Goal: Contribute content: Contribute content

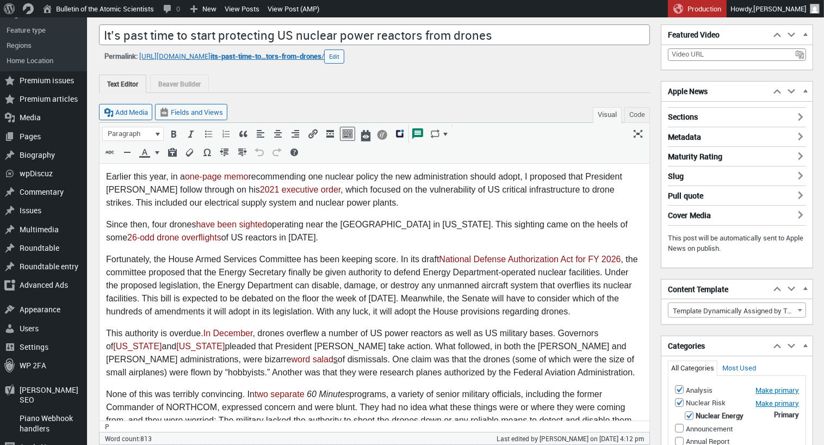
scroll to position [8, 0]
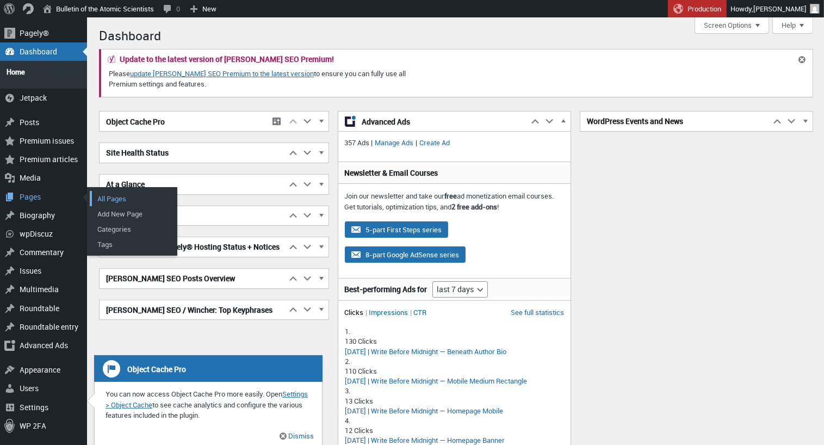
click at [113, 192] on link "All Pages" at bounding box center [133, 198] width 87 height 15
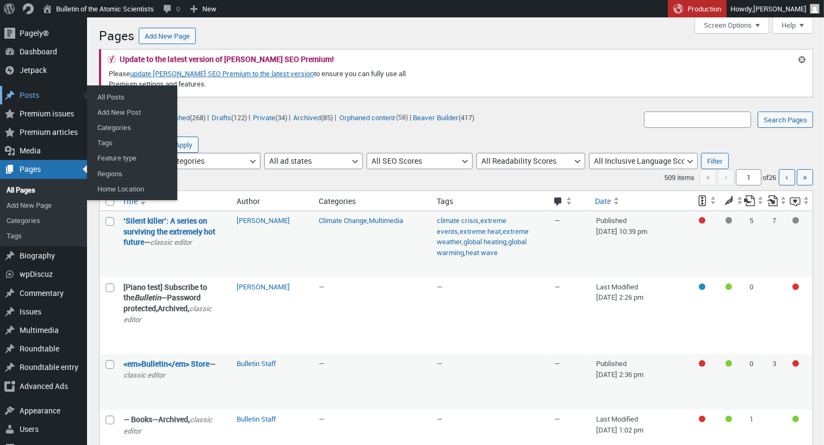
click at [28, 93] on div "Posts" at bounding box center [43, 95] width 87 height 18
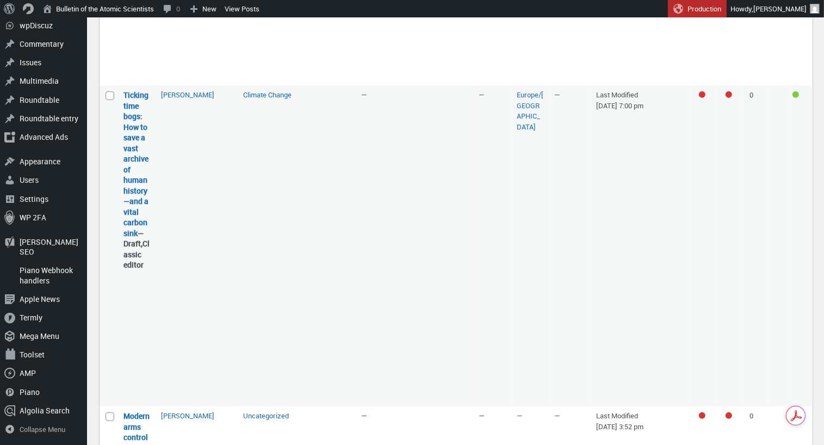
scroll to position [565, 0]
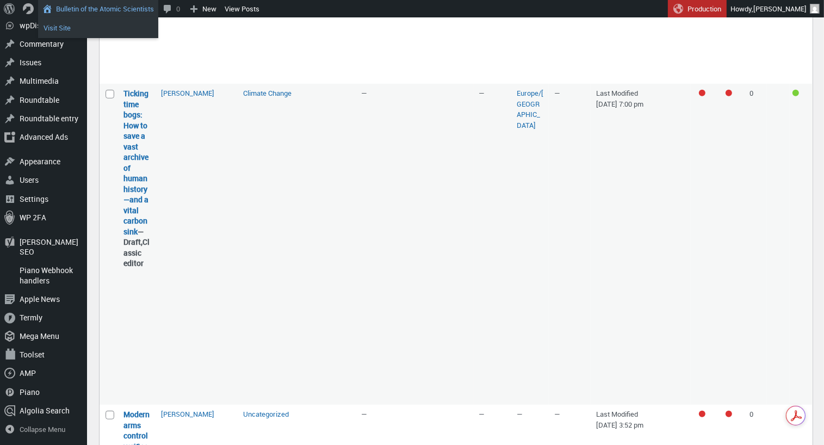
click at [54, 29] on link "Visit Site" at bounding box center [98, 28] width 120 height 14
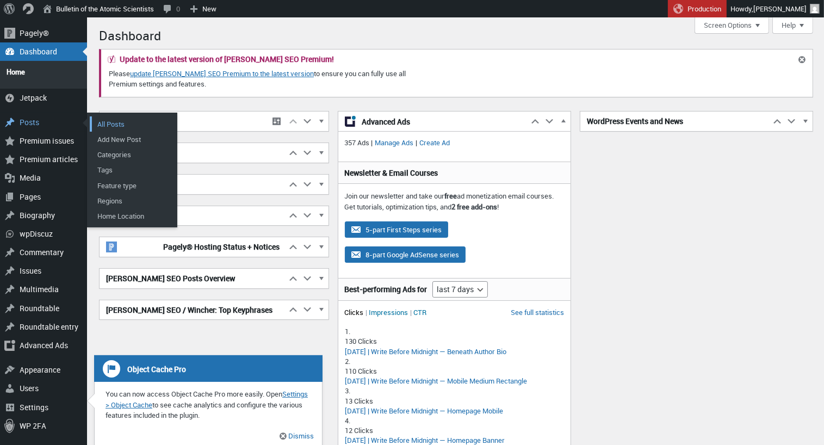
click at [113, 116] on link "All Posts" at bounding box center [133, 123] width 87 height 15
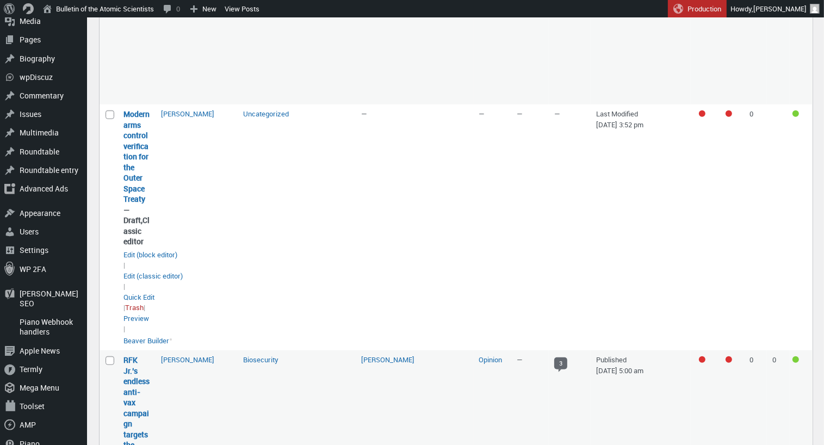
scroll to position [863, 0]
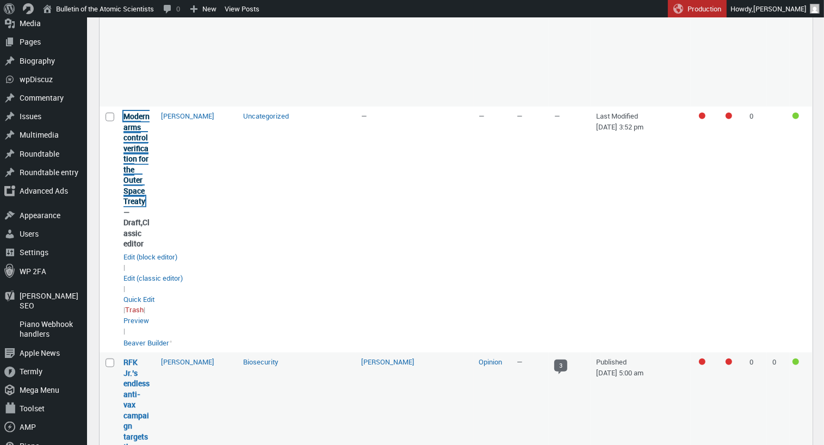
click at [134, 167] on link "Modern arms control verification for the Outer Space Treaty" at bounding box center [136, 158] width 26 height 95
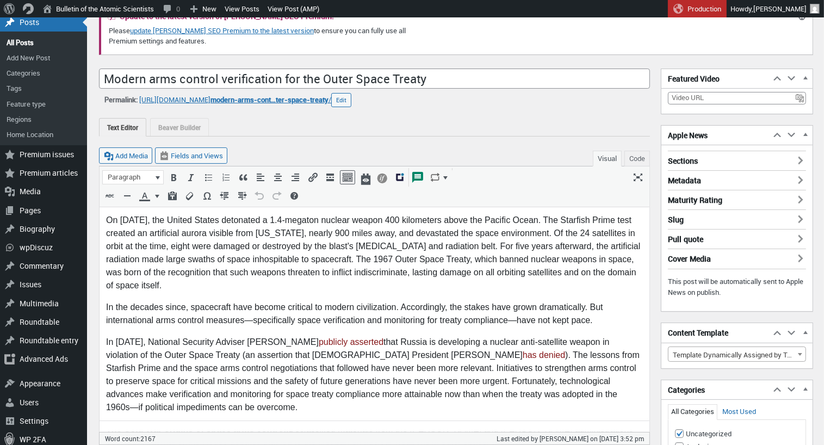
scroll to position [82, 0]
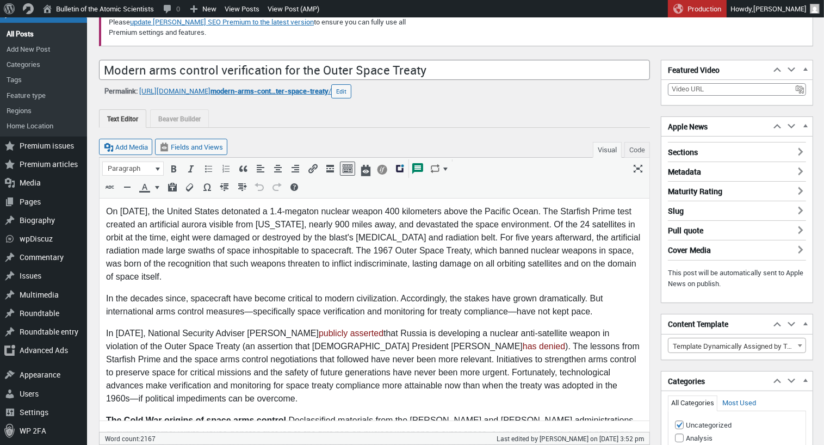
click at [335, 119] on div "Text Editor Beaver Builder" at bounding box center [374, 118] width 551 height 18
click at [435, 135] on div "Add Media Fields and Views Visual Code" at bounding box center [374, 143] width 551 height 30
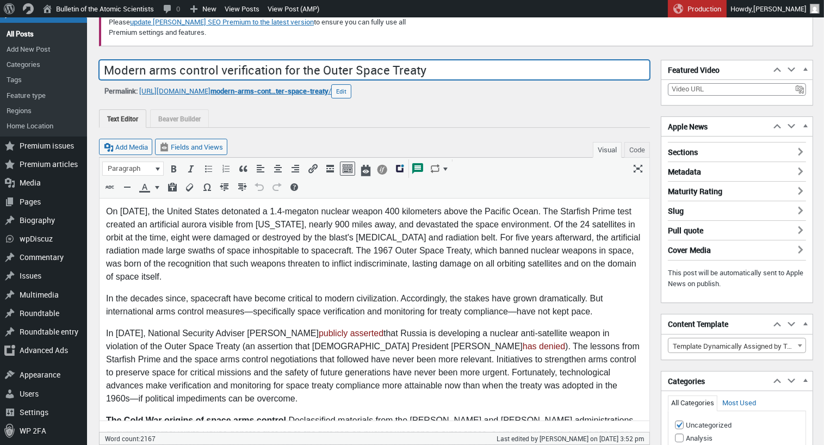
click at [104, 68] on input "Modern arms control verification for the Outer Space Treaty" at bounding box center [374, 70] width 551 height 21
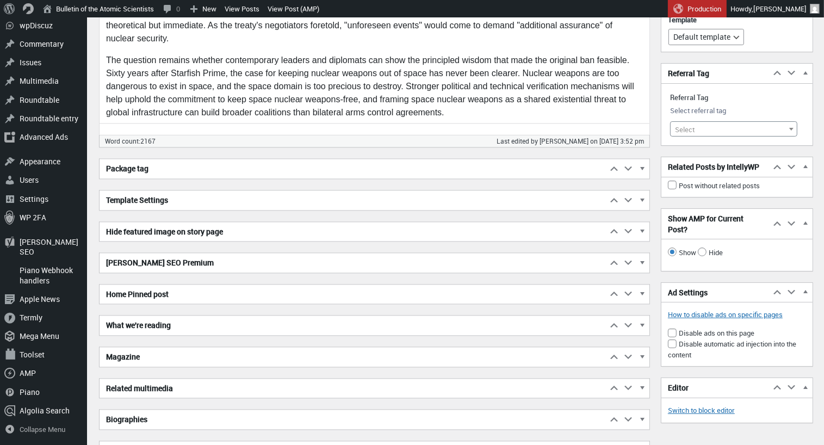
scroll to position [2182, 0]
click at [642, 258] on span "button" at bounding box center [642, 263] width 11 height 10
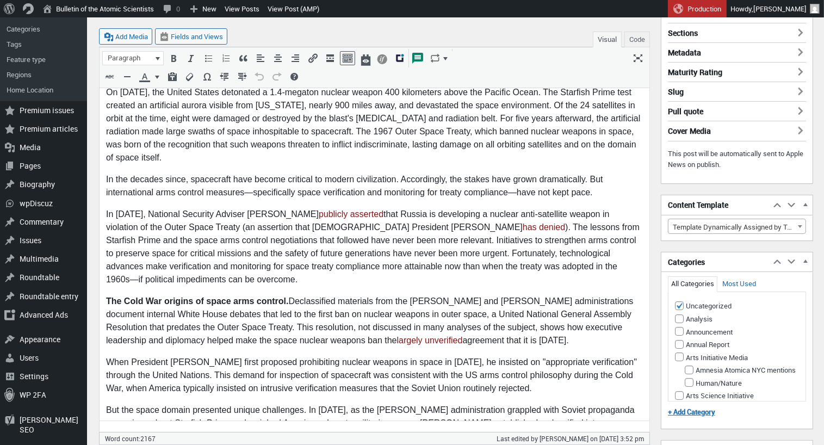
scroll to position [200, 0]
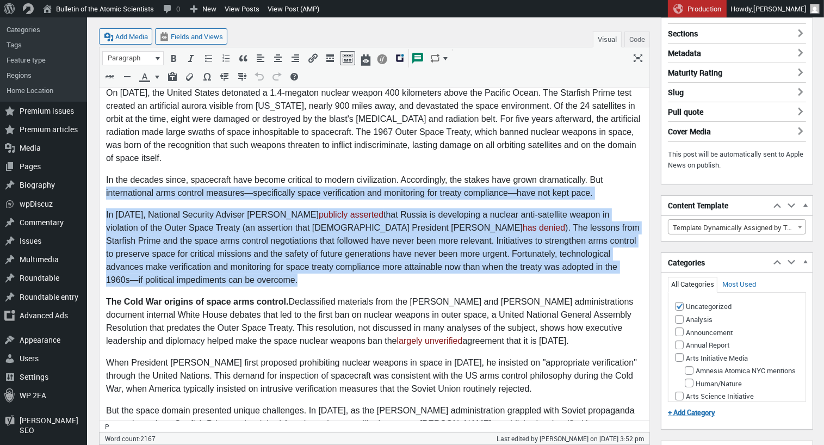
drag, startPoint x: 105, startPoint y: 194, endPoint x: 578, endPoint y: 283, distance: 480.7
copy body "international arms control measures—specifically space verification and monitor…"
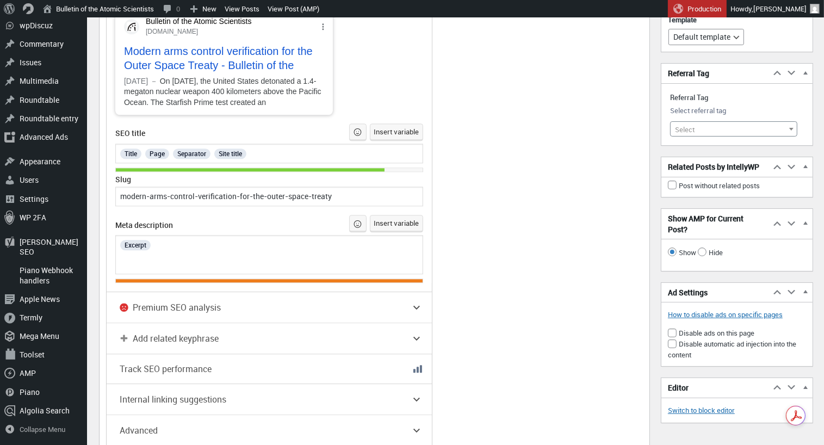
scroll to position [2669, 0]
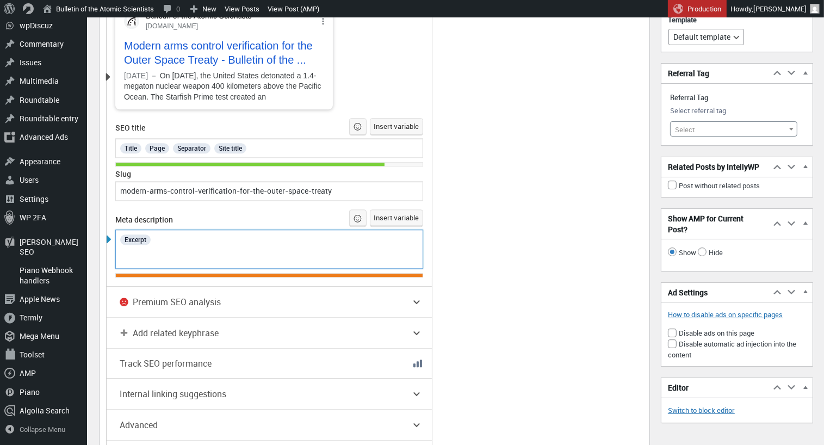
drag, startPoint x: 163, startPoint y: 247, endPoint x: 236, endPoint y: 258, distance: 73.6
click at [163, 246] on div "Excerpt" at bounding box center [269, 239] width 301 height 14
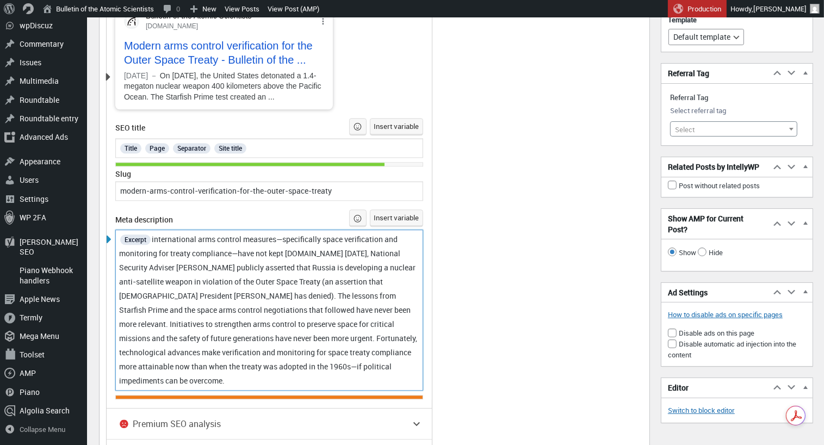
click at [158, 246] on span "international arms control measures—specifically space verification and monitor…" at bounding box center [269, 310] width 300 height 152
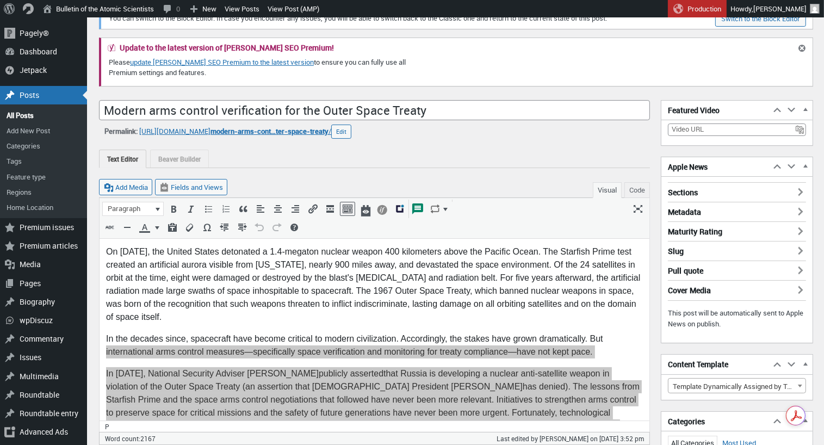
scroll to position [0, 0]
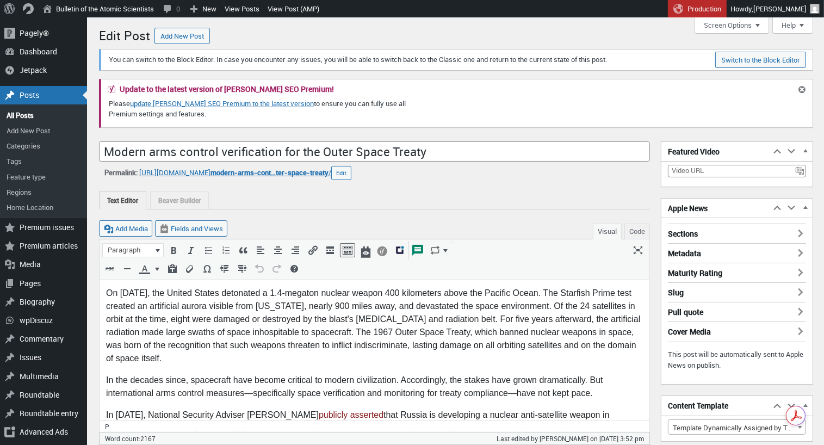
click at [355, 358] on p "On [DATE], the United States detonated a 1.4-megaton nuclear weapon 400 kilomet…" at bounding box center [373, 325] width 537 height 78
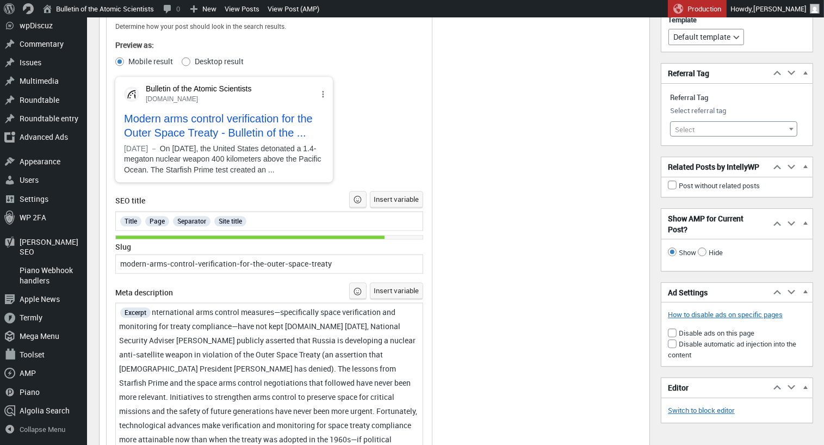
scroll to position [2597, 0]
click at [155, 315] on span "nternational arms control measures—specifically space verification and monitori…" at bounding box center [269, 382] width 300 height 152
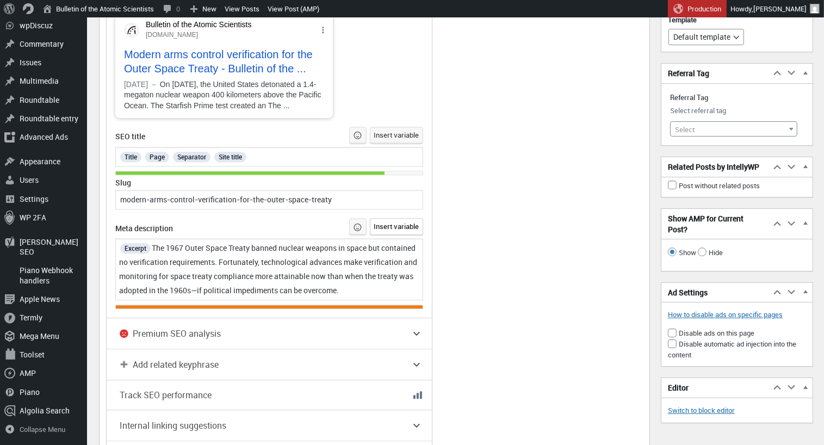
scroll to position [2665, 0]
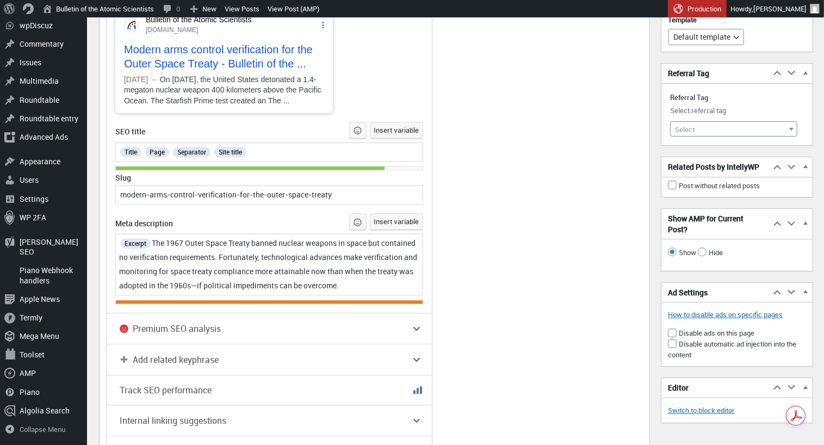
click at [252, 263] on span "The 1967 Outer Space Treaty banned nuclear weapons in space but contained no ve…" at bounding box center [269, 264] width 300 height 53
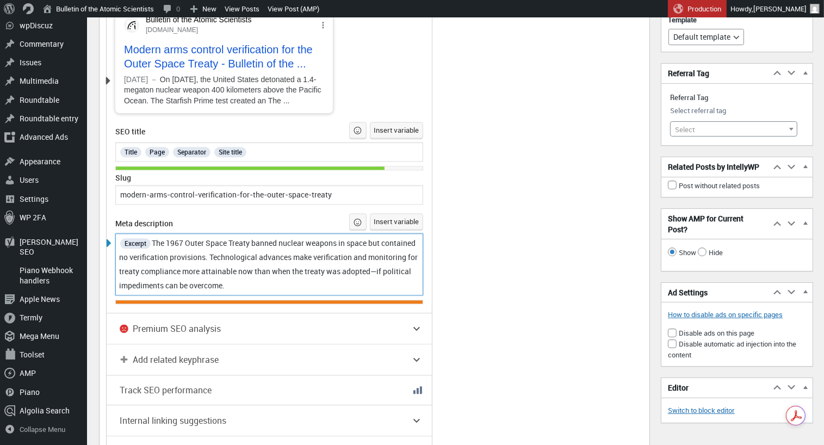
drag, startPoint x: 155, startPoint y: 248, endPoint x: 372, endPoint y: 303, distance: 223.7
click at [372, 303] on section "SEO title Insert variable Title Page Separator Site title Slug modern-arms-cont…" at bounding box center [269, 213] width 308 height 183
copy span "The 1967 Outer Space Treaty banned nuclear weapons in space but contained no ve…"
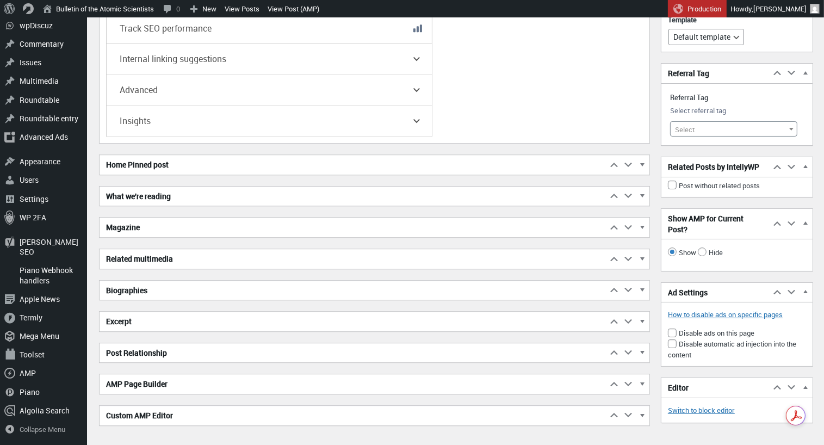
scroll to position [3056, 0]
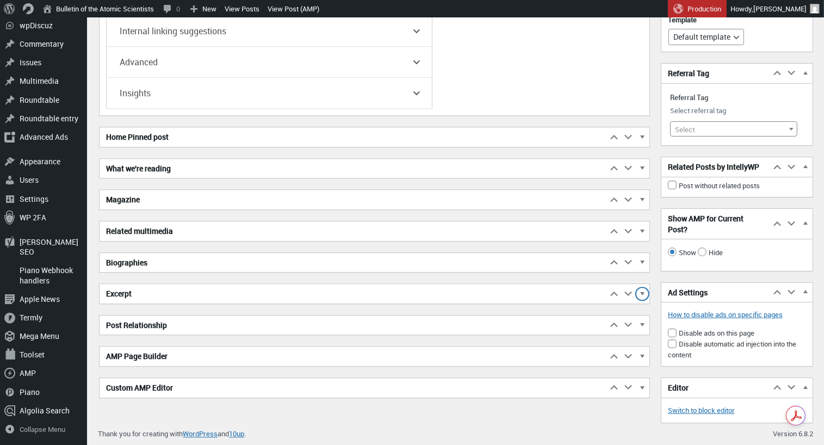
click at [641, 295] on span "button" at bounding box center [642, 295] width 11 height 10
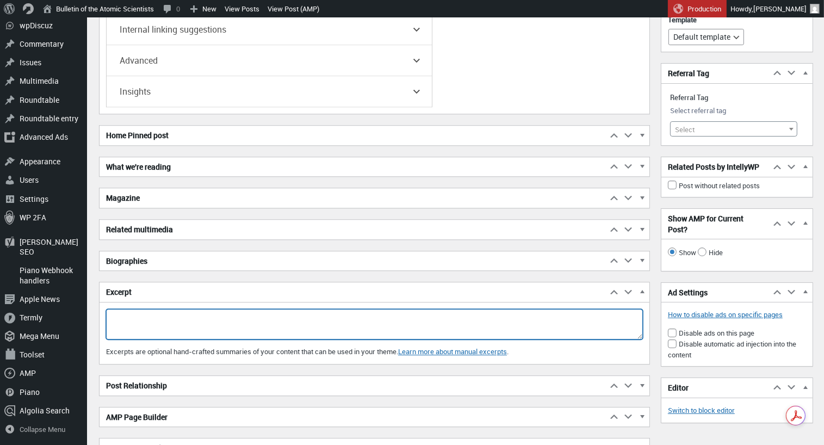
click at [131, 322] on textarea "Excerpt" at bounding box center [374, 324] width 537 height 30
paste textarea "The 1967 Outer Space Treaty banned nuclear weapons in space but contained no ve…"
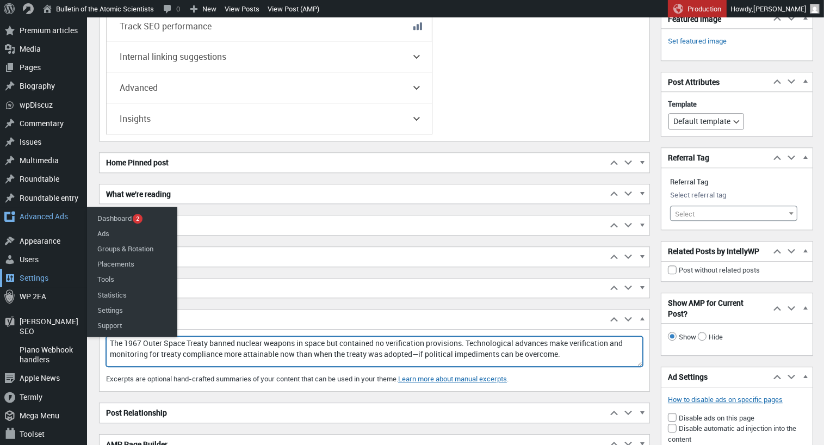
scroll to position [3028, 0]
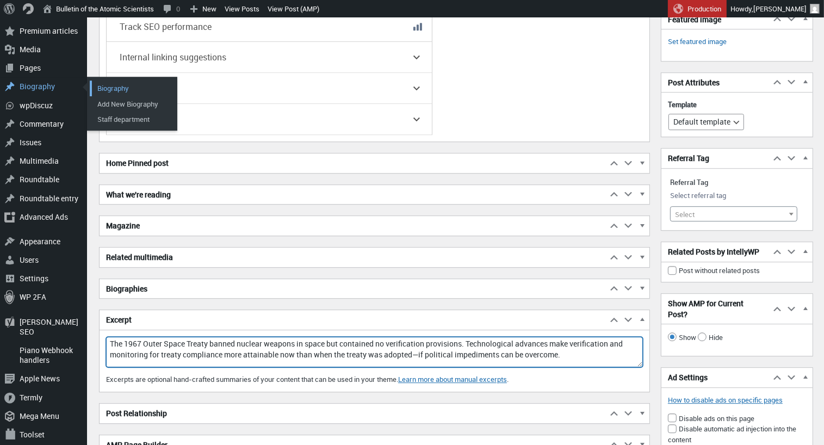
type textarea "The 1967 Outer Space Treaty banned nuclear weapons in space but contained no ve…"
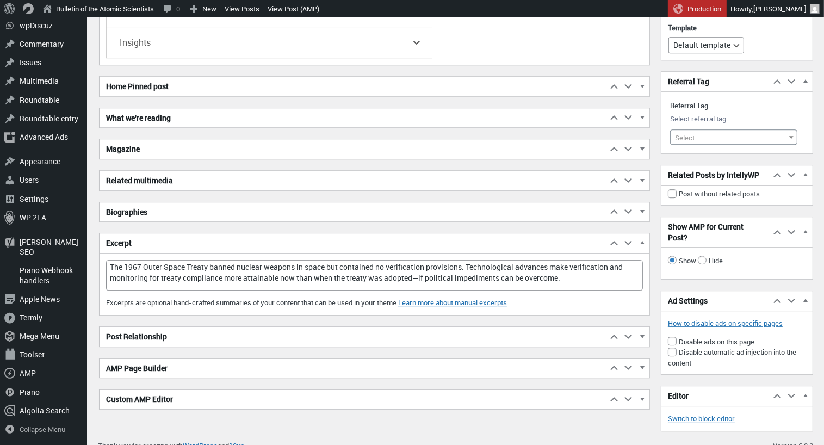
scroll to position [3118, 0]
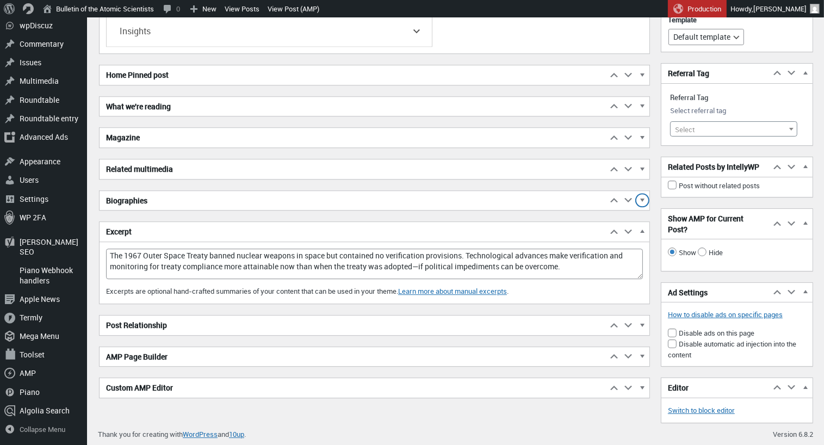
click at [641, 201] on span "button" at bounding box center [642, 202] width 11 height 10
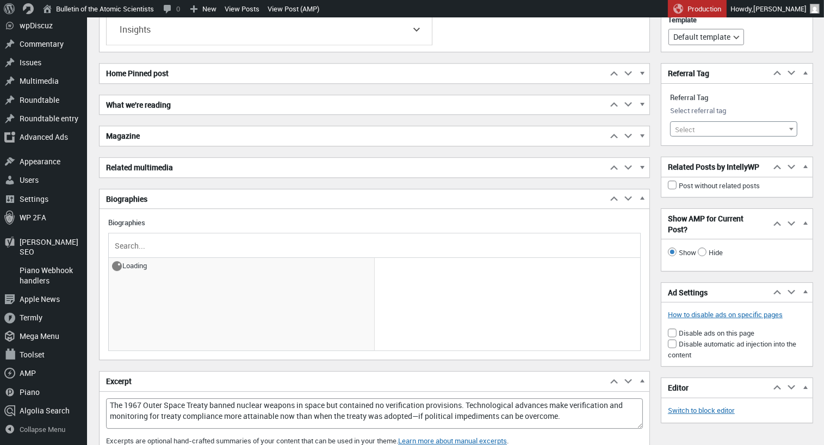
click at [178, 242] on input "text" at bounding box center [374, 245] width 523 height 16
click at [173, 248] on input "text" at bounding box center [374, 245] width 523 height 16
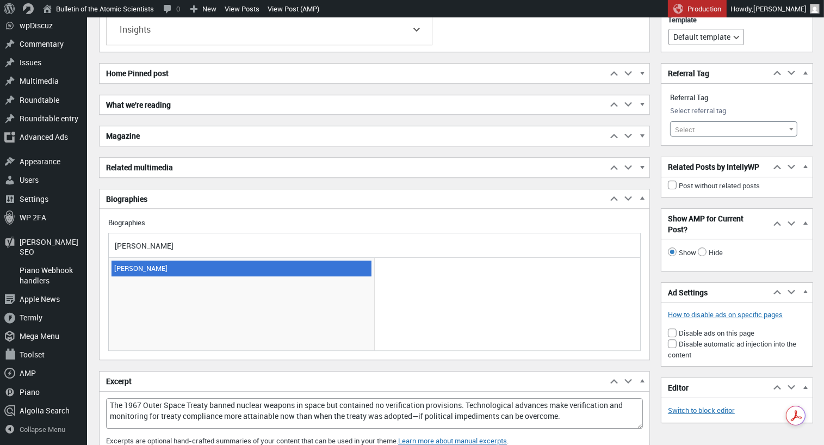
type input "[PERSON_NAME]"
click at [157, 272] on span "[PERSON_NAME]" at bounding box center [241, 267] width 260 height 15
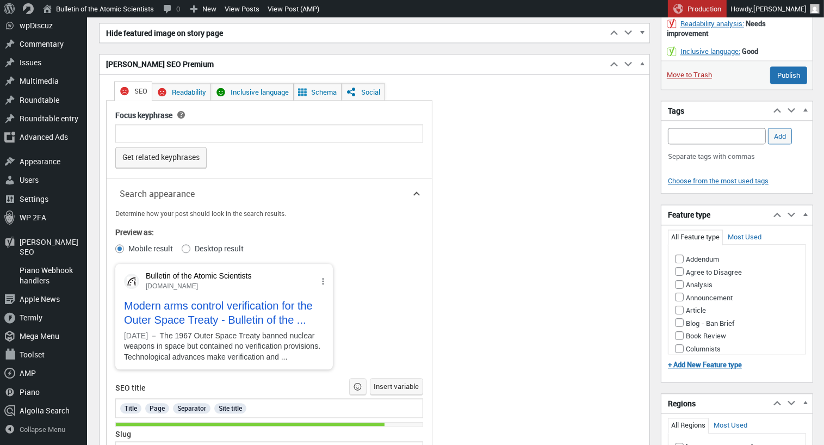
scroll to position [2410, 0]
click at [690, 133] on input "Add Tag" at bounding box center [717, 135] width 98 height 16
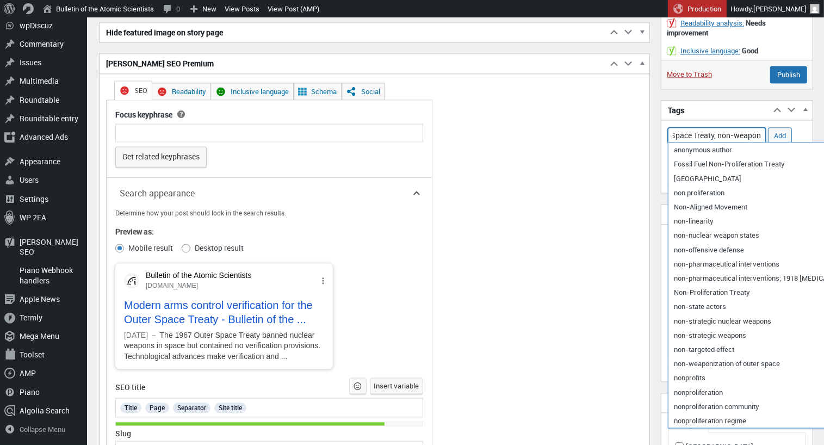
scroll to position [0, 27]
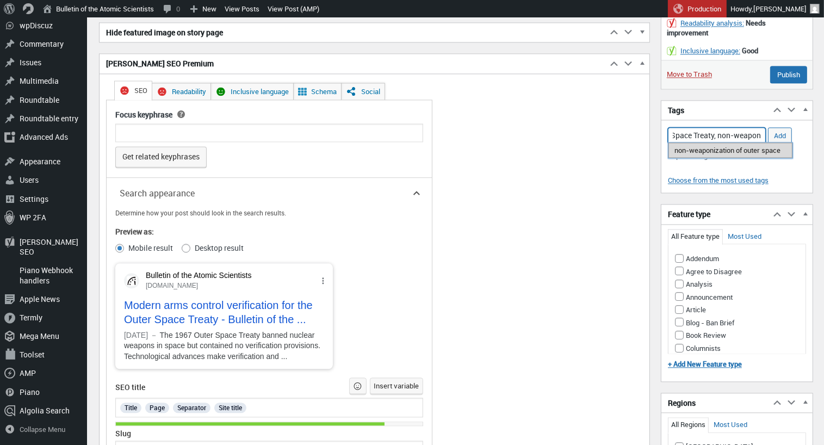
click at [696, 151] on li "non-weaponization of outer space" at bounding box center [730, 149] width 124 height 15
drag, startPoint x: 761, startPoint y: 133, endPoint x: 766, endPoint y: 142, distance: 10.7
click at [761, 133] on input "Outer Space Treaty, non-weaponization of outer space," at bounding box center [717, 135] width 98 height 16
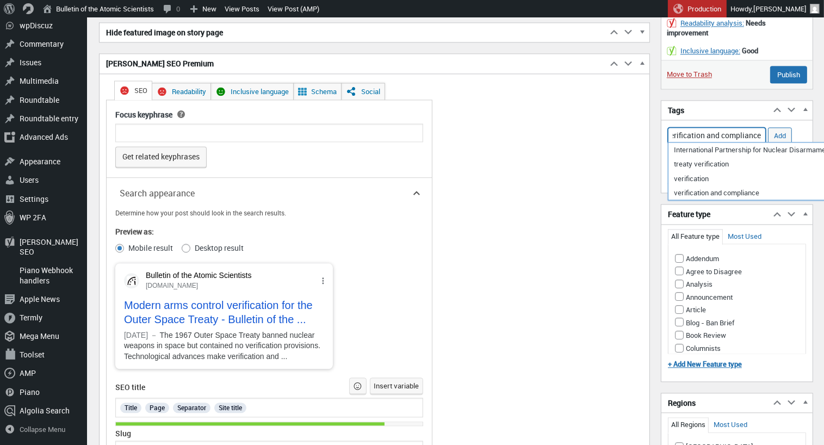
scroll to position [0, 288]
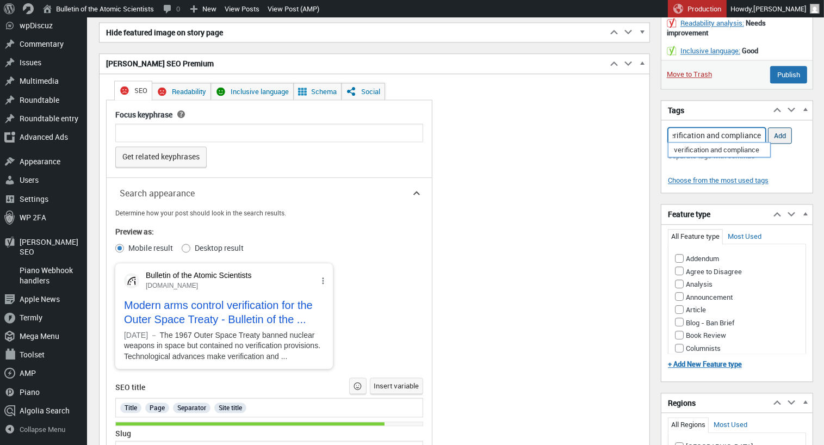
type input "Outer Space Treaty, non-weaponization of outer space, verification, monitoring,…"
click at [782, 136] on input "Add" at bounding box center [780, 135] width 24 height 16
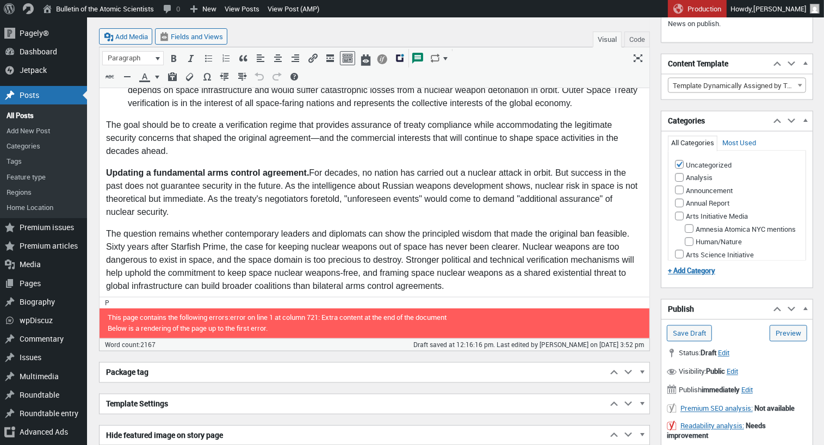
scroll to position [2005, 0]
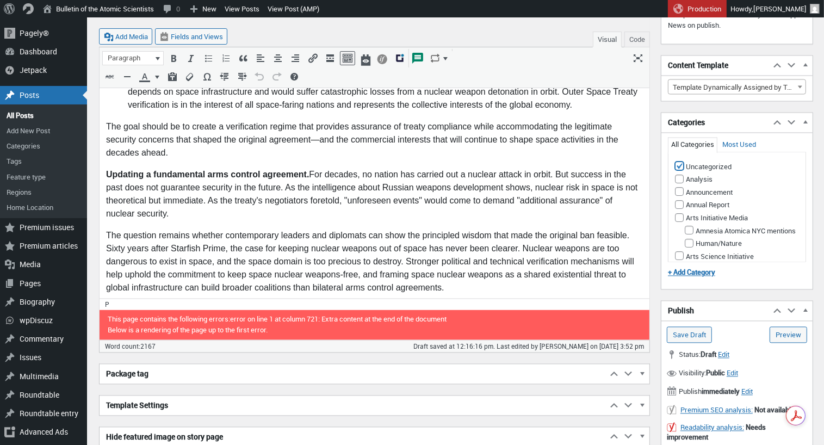
click at [676, 164] on input "Uncategorized" at bounding box center [679, 166] width 9 height 9
checkbox input "false"
click at [681, 178] on input "Analysis" at bounding box center [679, 179] width 9 height 9
checkbox input "true"
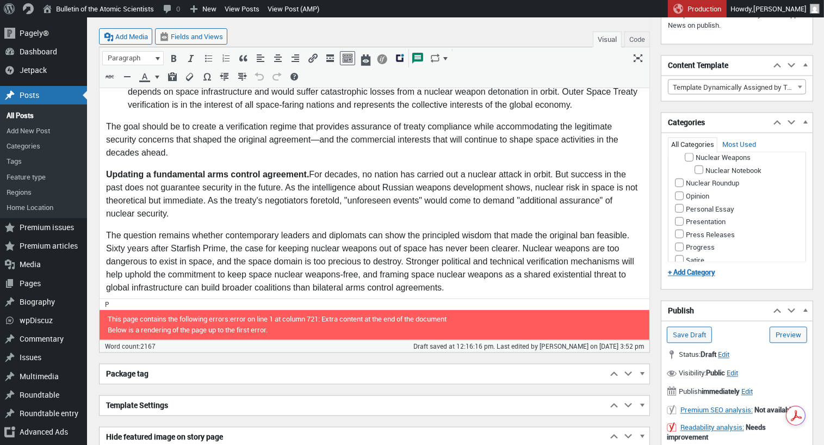
scroll to position [729, 0]
click at [680, 108] on input "Nuclear Risk" at bounding box center [679, 103] width 9 height 9
checkbox input "true"
click at [688, 159] on input "Nuclear Weapons" at bounding box center [688, 155] width 9 height 9
checkbox input "true"
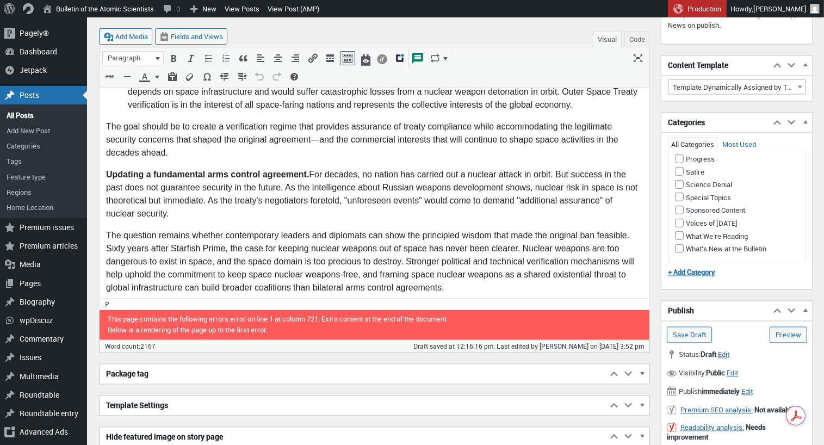
scroll to position [913, 0]
click at [680, 221] on input "Voices of [DATE]" at bounding box center [679, 223] width 9 height 9
checkbox input "true"
click at [775, 222] on button "Make primary" at bounding box center [776, 223] width 43 height 10
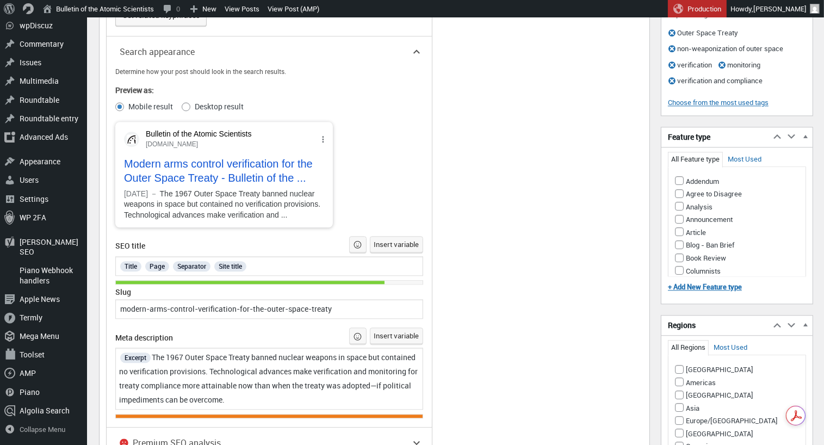
scroll to position [2551, 0]
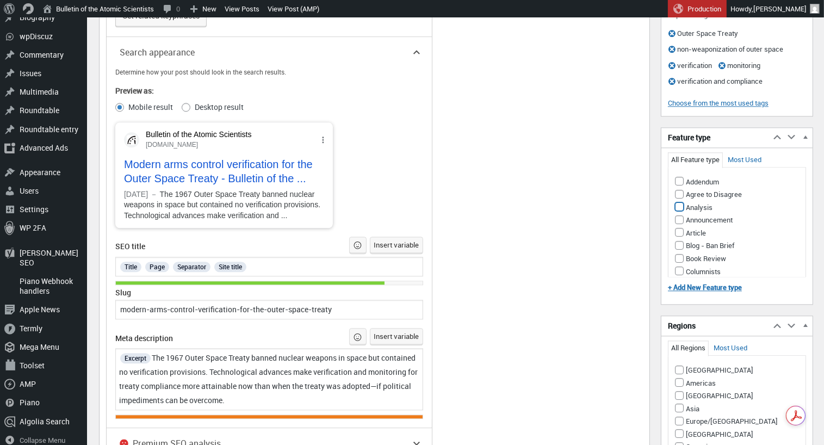
click at [680, 202] on input "Analysis" at bounding box center [679, 206] width 9 height 9
checkbox input "true"
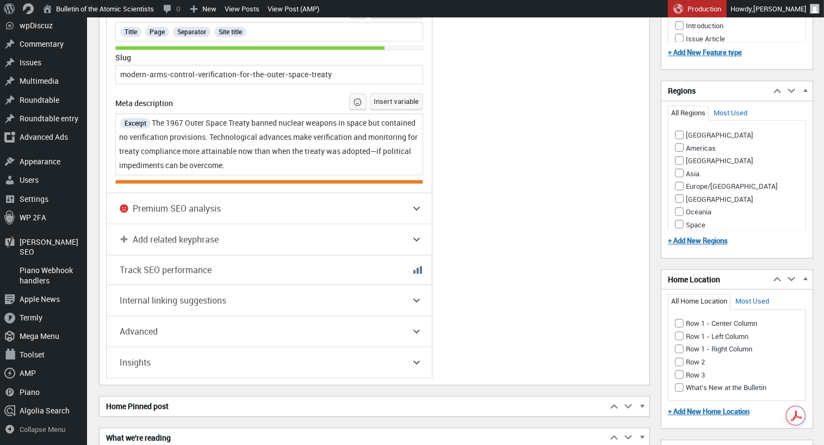
scroll to position [2787, 0]
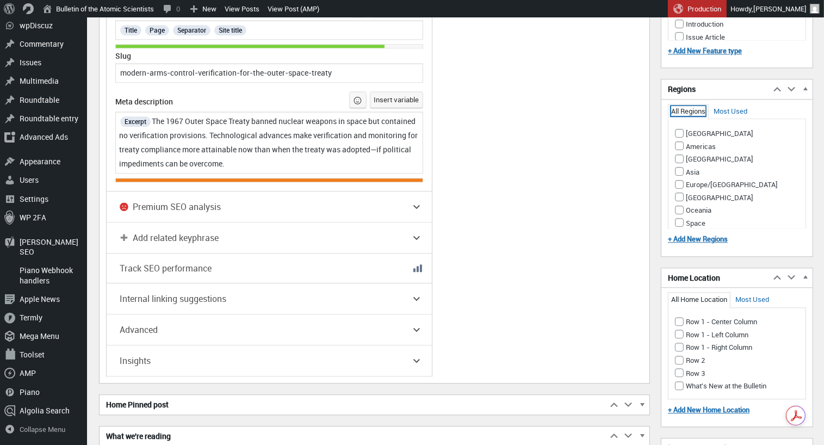
click at [694, 108] on link "All Regions" at bounding box center [688, 111] width 34 height 10
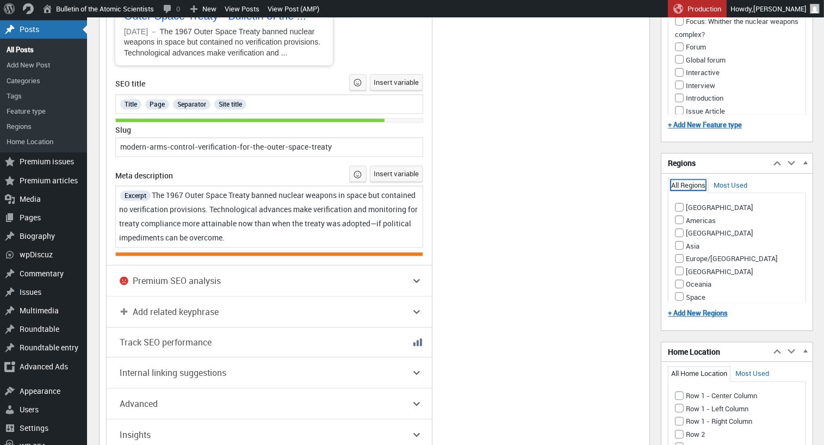
scroll to position [2713, 0]
drag, startPoint x: 678, startPoint y: 252, endPoint x: 679, endPoint y: 247, distance: 5.7
click at [678, 254] on input "Europe/[GEOGRAPHIC_DATA]" at bounding box center [679, 258] width 9 height 9
checkbox input "true"
click at [680, 216] on input "Americas" at bounding box center [679, 220] width 9 height 9
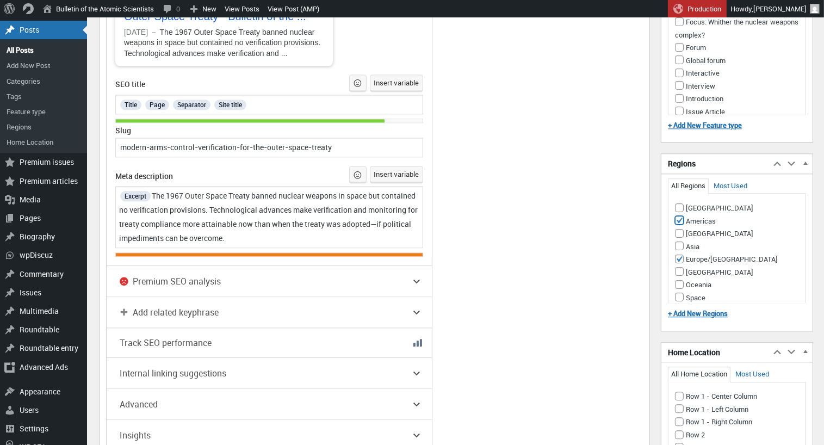
checkbox input "true"
click at [681, 241] on input "Asia" at bounding box center [679, 245] width 9 height 9
checkbox input "true"
click at [678, 304] on input "Space" at bounding box center [679, 308] width 9 height 9
checkbox input "true"
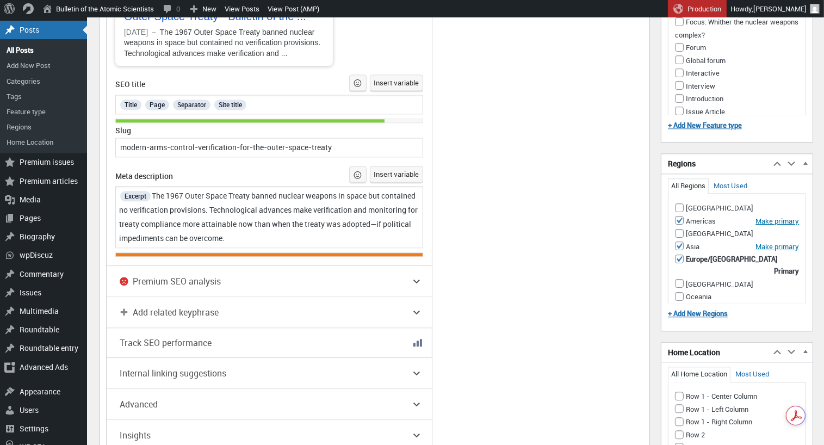
click at [786, 304] on button "Make primary" at bounding box center [776, 309] width 43 height 10
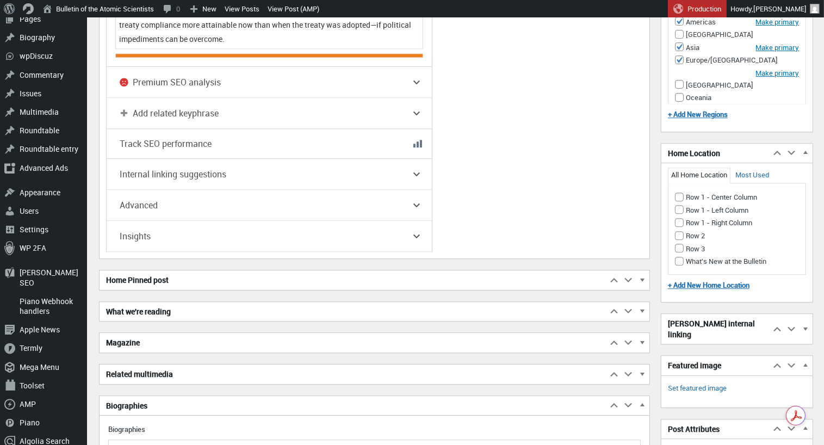
scroll to position [2912, 0]
click at [677, 204] on input "Row 1 - Left Column" at bounding box center [679, 208] width 9 height 9
checkbox input "true"
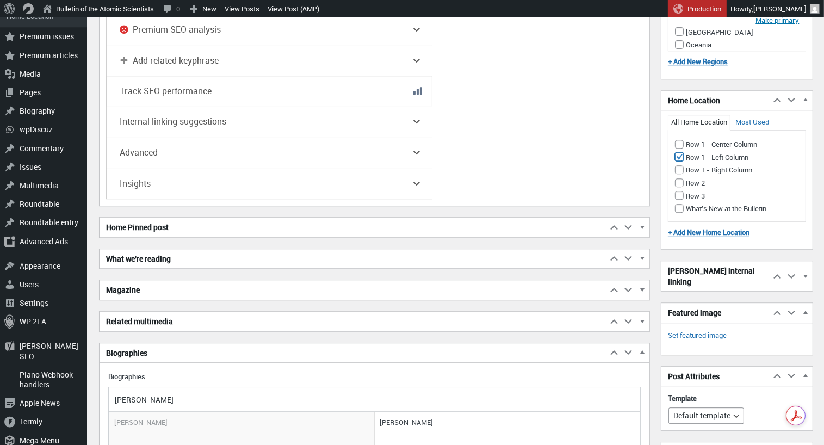
scroll to position [2963, 0]
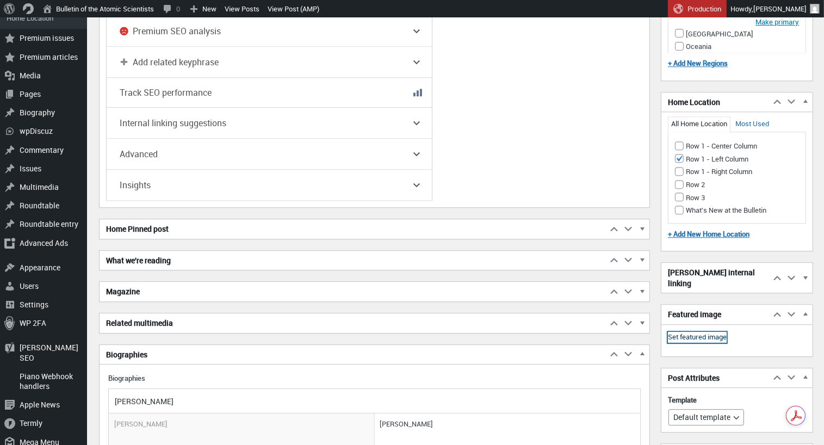
click at [702, 332] on link "Set featured image" at bounding box center [697, 337] width 59 height 11
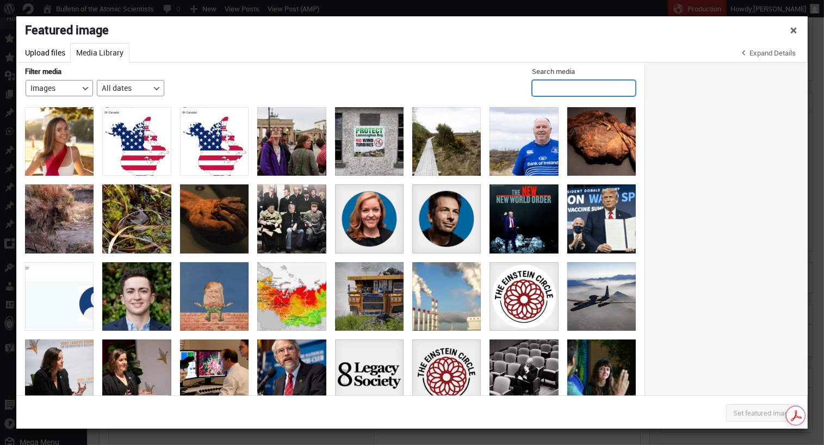
click at [565, 86] on input "Search media" at bounding box center [584, 88] width 104 height 16
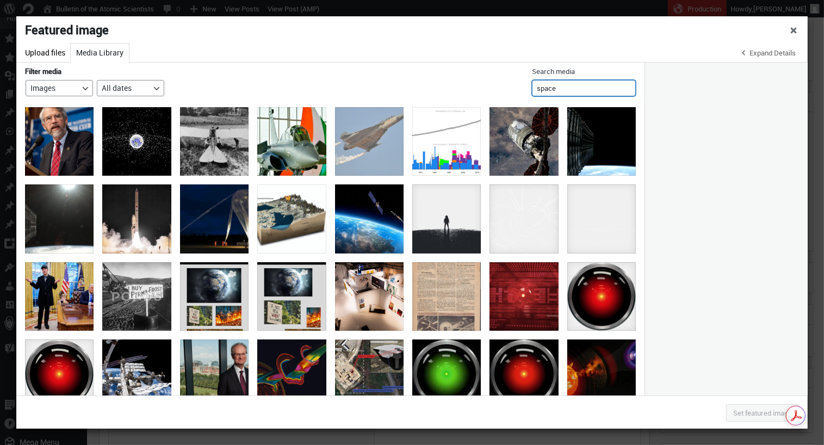
type input "space"
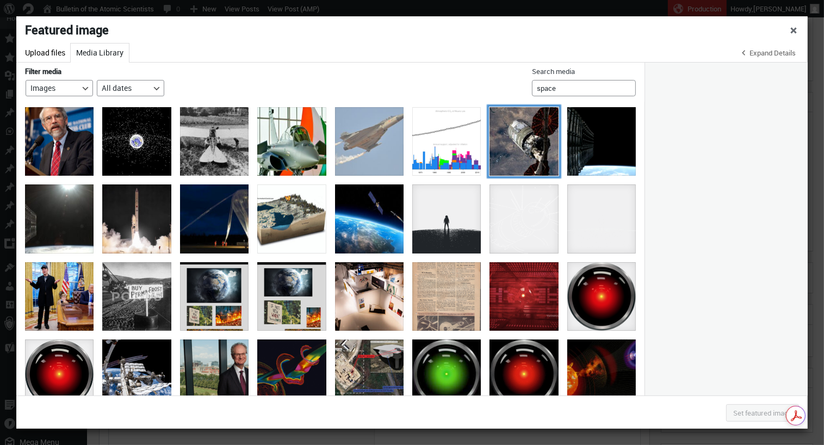
click at [538, 144] on div "Gunsmoke launches from Mojave Desert, deploys from ISS" at bounding box center [523, 141] width 68 height 68
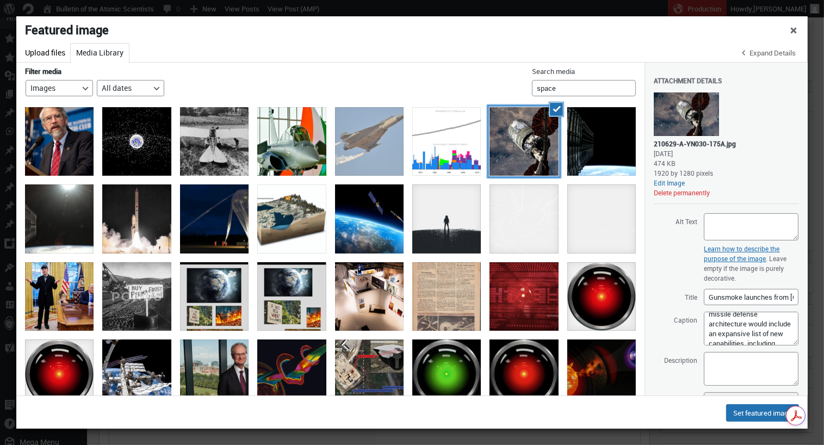
scroll to position [25, 0]
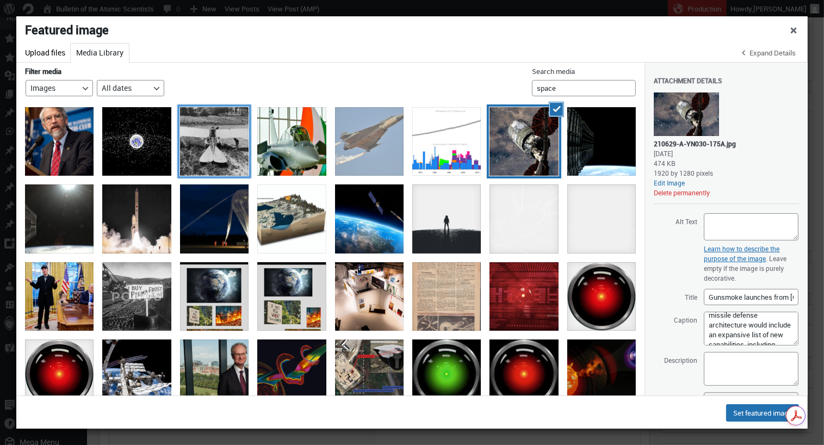
click at [236, 146] on div "Osprey" at bounding box center [214, 141] width 68 height 68
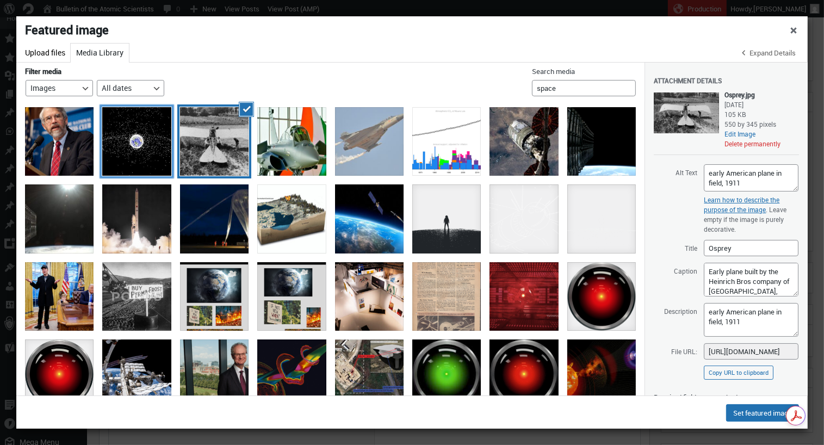
click at [152, 139] on div "orbital-debris_L" at bounding box center [136, 141] width 68 height 68
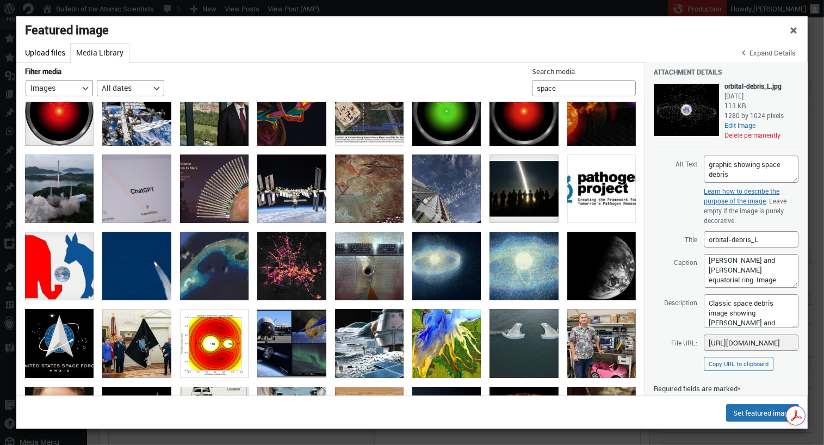
scroll to position [265, 0]
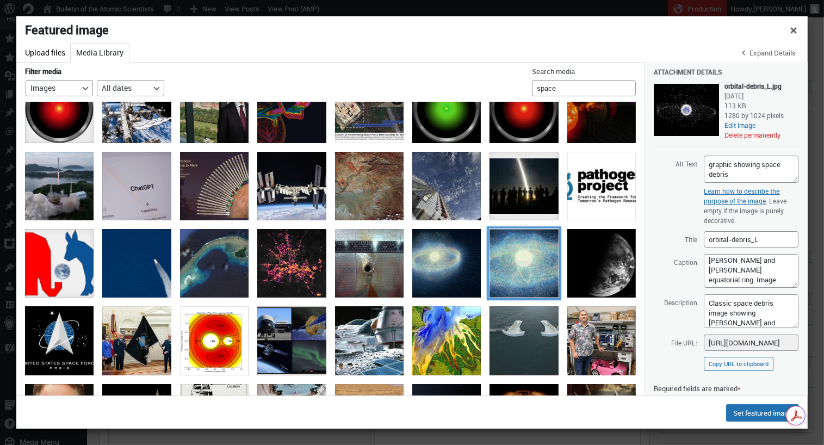
click at [512, 260] on div "esa-space-debris-report-2021" at bounding box center [523, 263] width 68 height 68
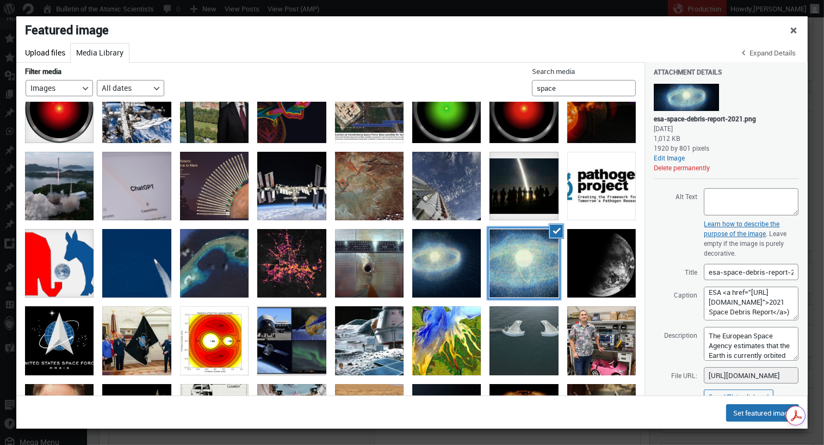
scroll to position [144, 0]
click at [433, 263] on div "esa-space-debris-report-2021-still" at bounding box center [446, 263] width 68 height 68
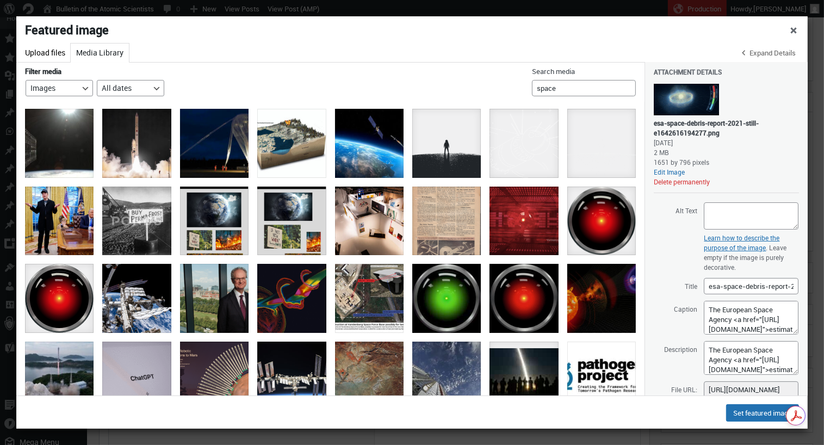
scroll to position [0, 0]
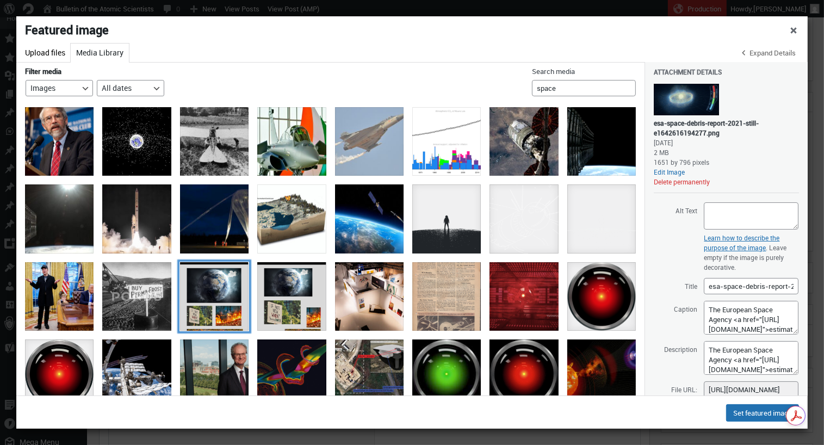
click at [221, 292] on div "space2" at bounding box center [214, 296] width 68 height 68
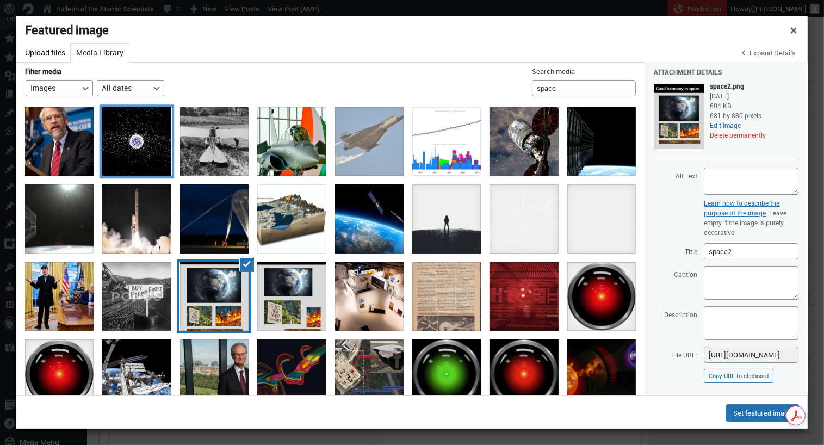
click at [140, 147] on div "orbital-debris_L" at bounding box center [136, 141] width 68 height 68
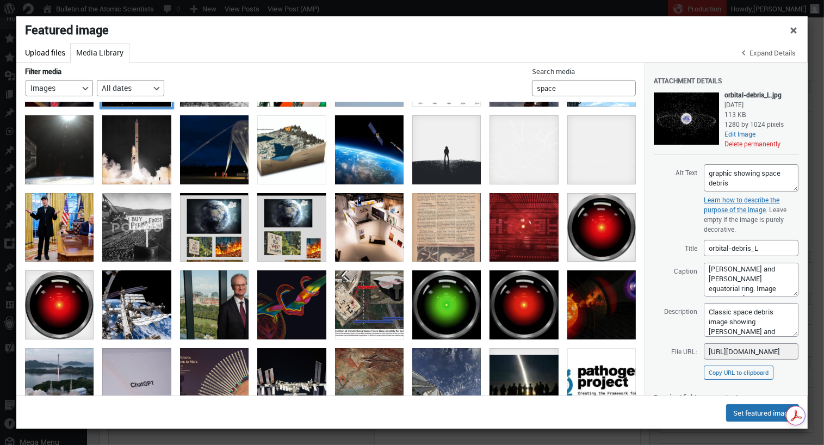
scroll to position [70, 0]
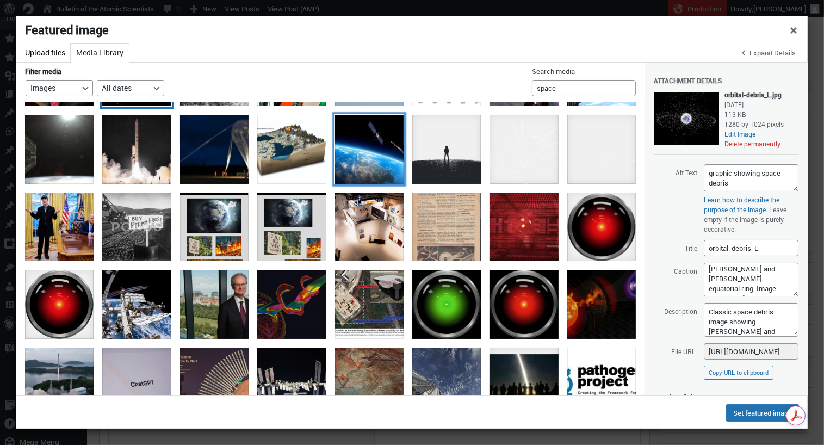
click at [369, 151] on div at bounding box center [369, 149] width 68 height 68
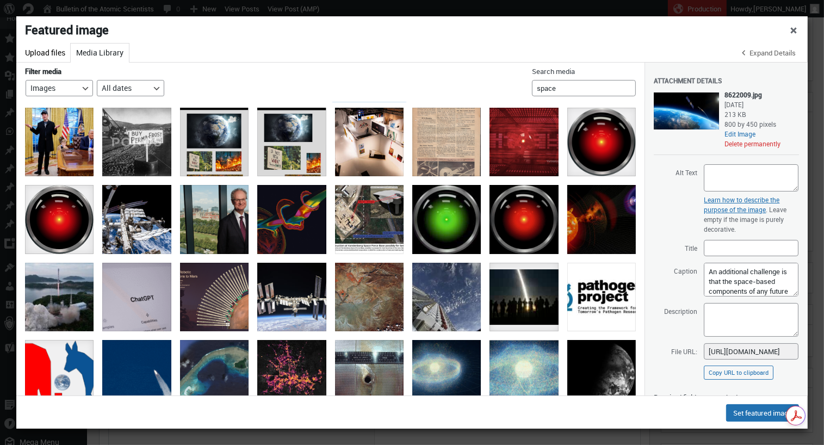
scroll to position [155, 0]
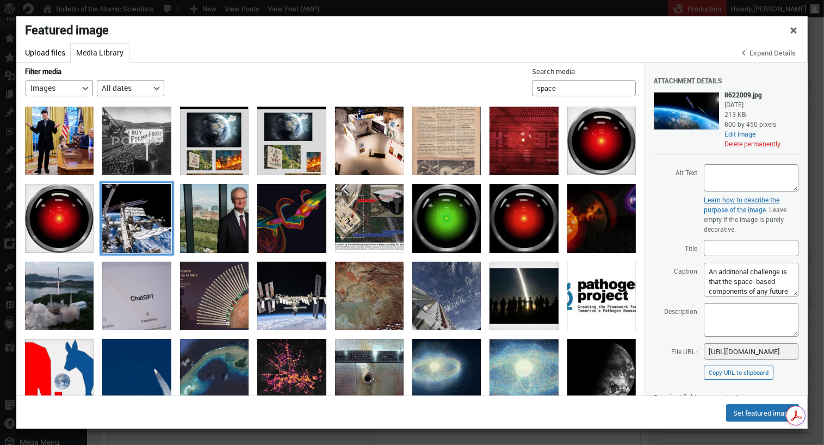
click at [143, 222] on div "Space Station" at bounding box center [136, 218] width 68 height 68
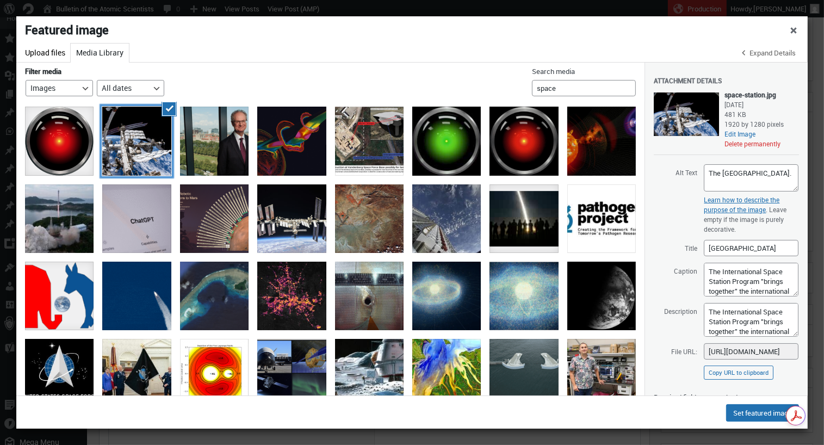
scroll to position [235, 0]
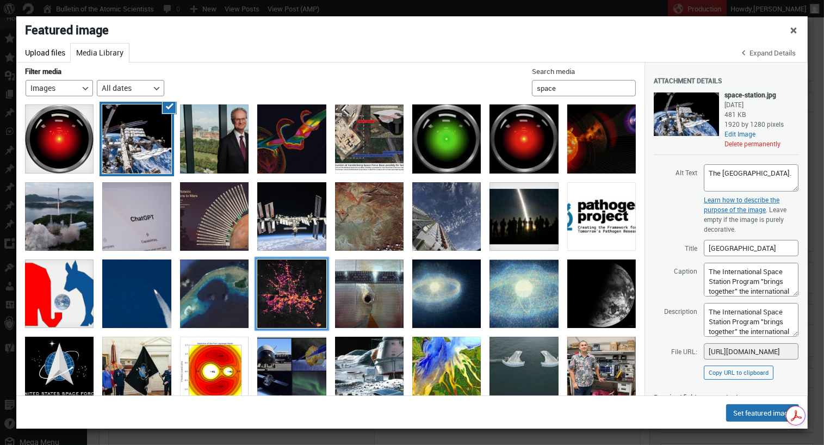
click at [301, 296] on div "Texas-blackout-satellite" at bounding box center [291, 293] width 68 height 68
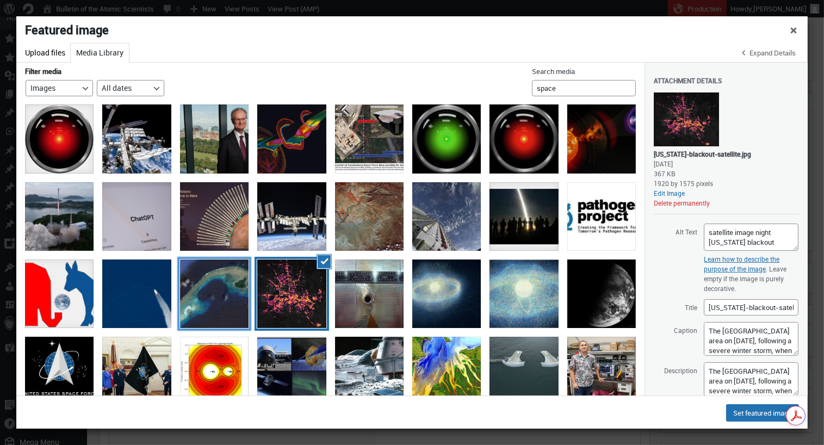
click at [213, 299] on div "Castle-Bravo-Test-Crater" at bounding box center [214, 293] width 68 height 68
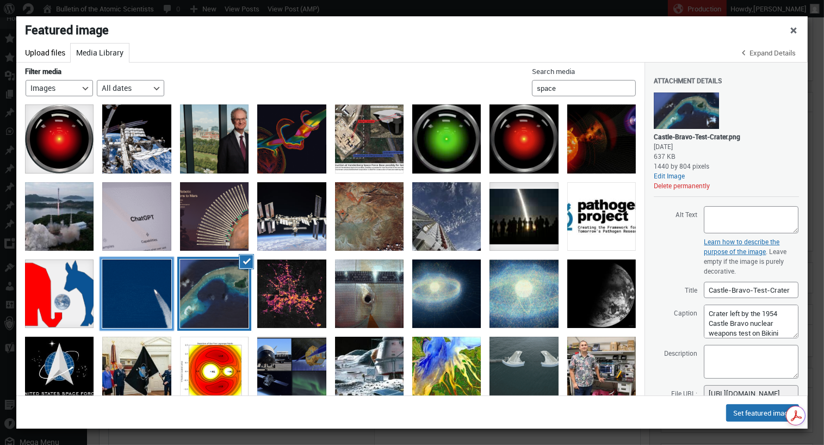
click at [153, 302] on div "Cinemograph_Space-X-Rocket-Launch" at bounding box center [136, 293] width 68 height 68
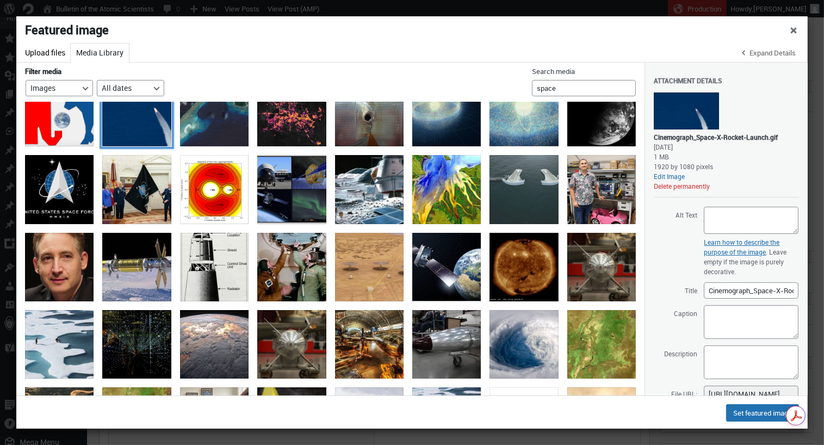
scroll to position [417, 0]
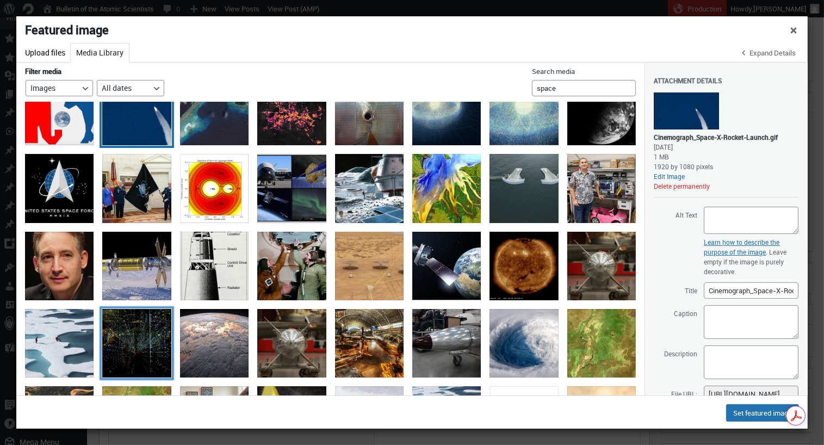
click at [124, 342] on div "gettyimages-1166070305-594x594" at bounding box center [136, 343] width 68 height 68
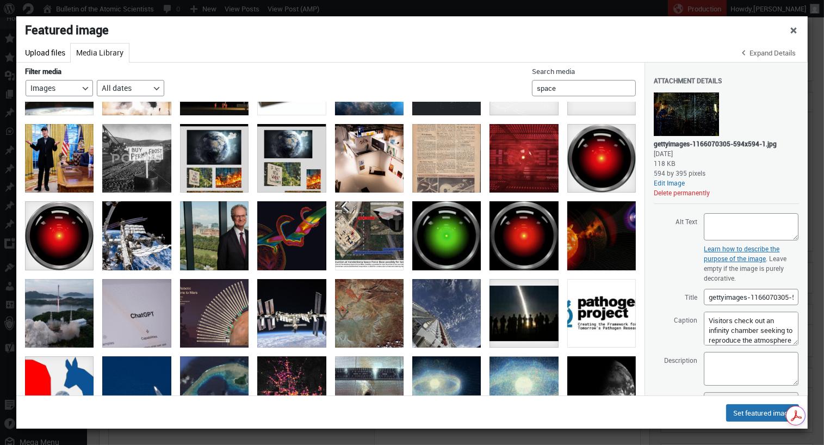
scroll to position [144, 0]
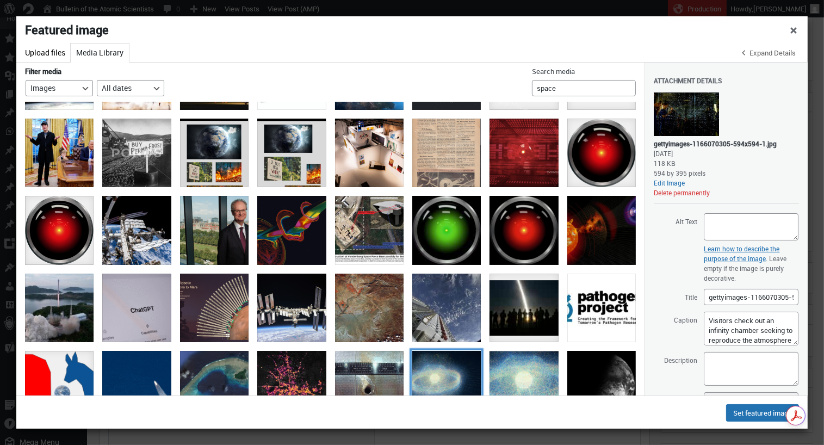
click at [452, 360] on div "esa-space-debris-report-2021-still" at bounding box center [446, 385] width 68 height 68
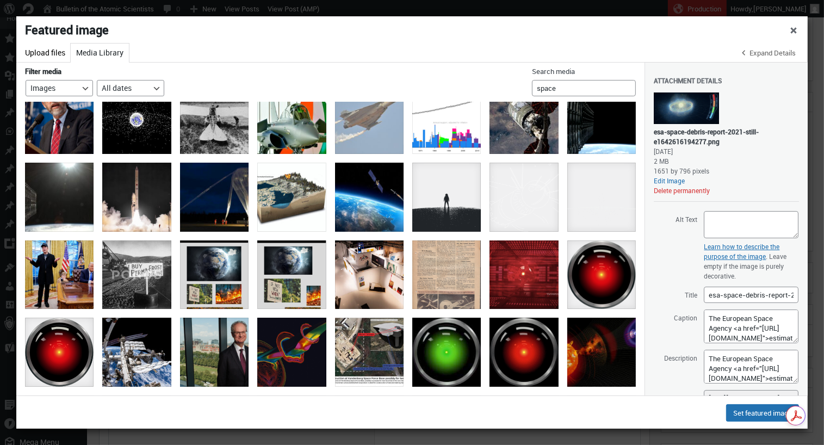
scroll to position [0, 0]
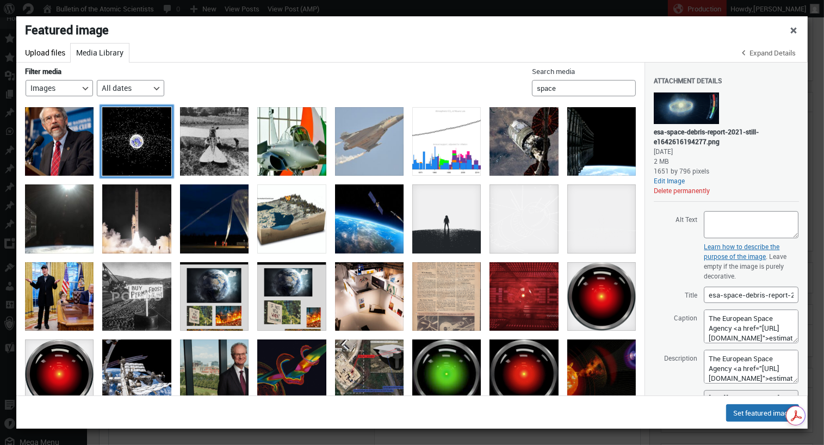
click at [131, 148] on div "orbital-debris_L" at bounding box center [136, 141] width 68 height 68
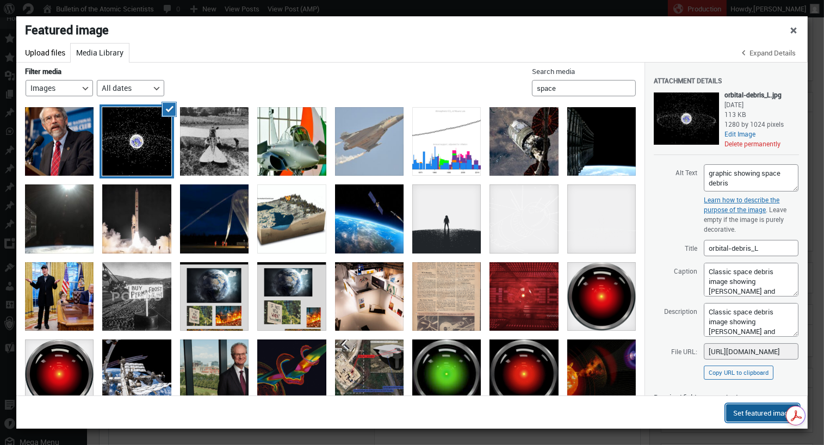
click at [763, 414] on button "Set featured image" at bounding box center [762, 412] width 73 height 17
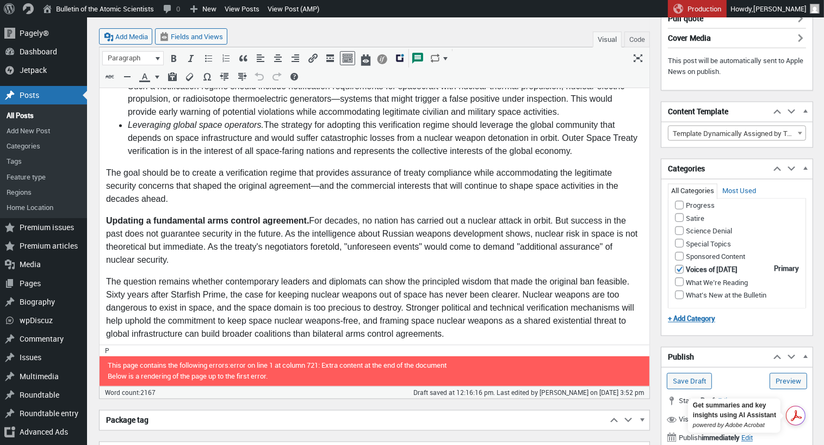
scroll to position [1957, 0]
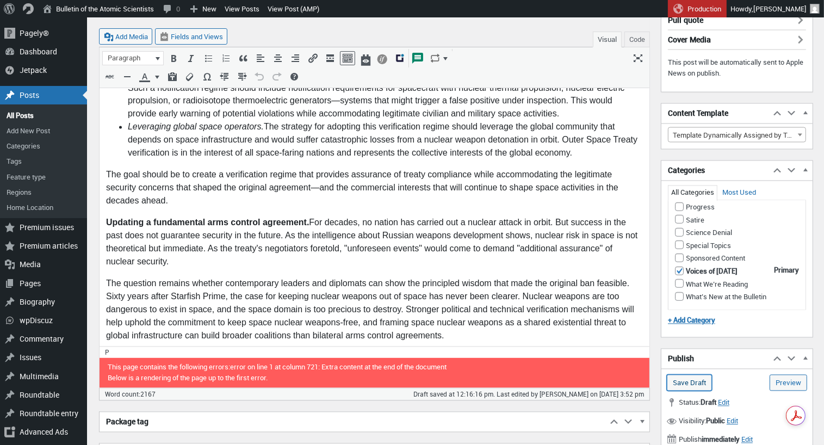
click at [699, 380] on input "Save Draft" at bounding box center [688, 383] width 45 height 16
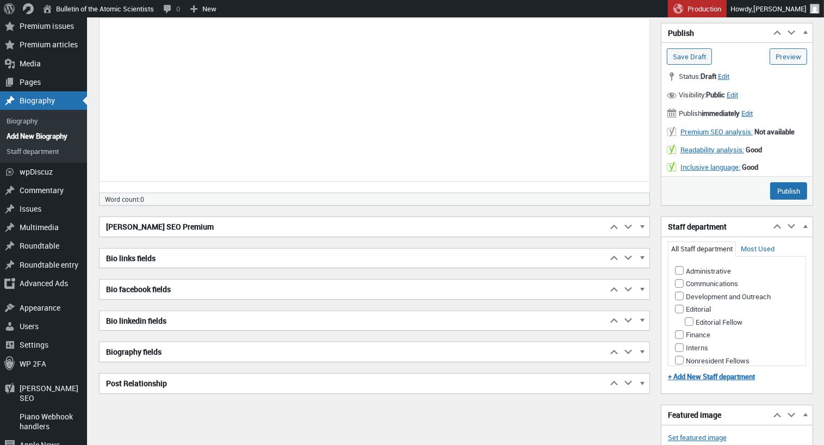
scroll to position [201, 0]
click at [645, 349] on span "button" at bounding box center [642, 354] width 11 height 10
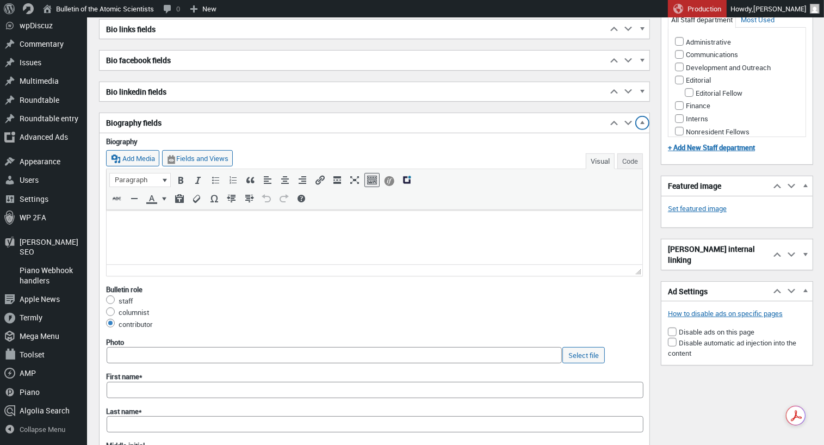
scroll to position [434, 0]
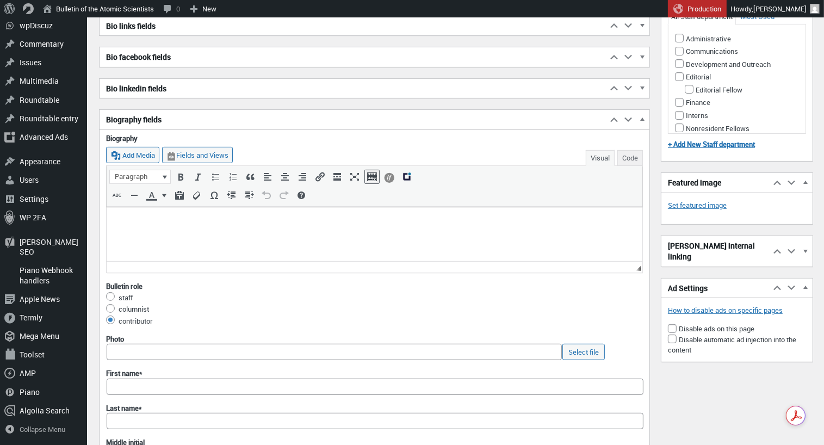
click at [152, 221] on p at bounding box center [374, 219] width 522 height 13
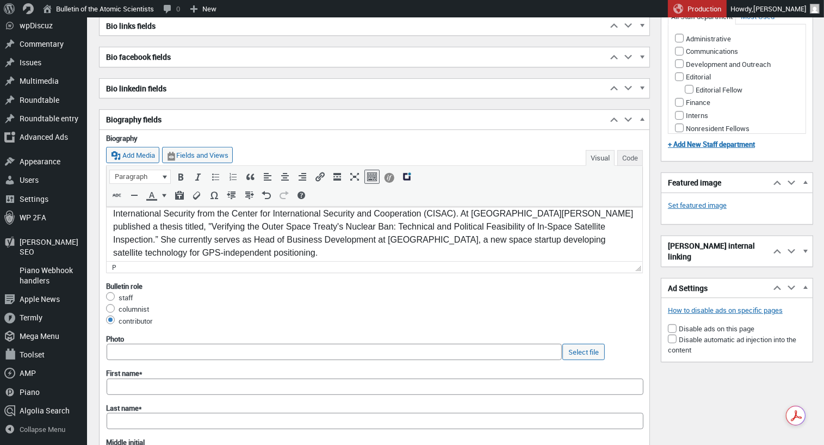
scroll to position [0, 0]
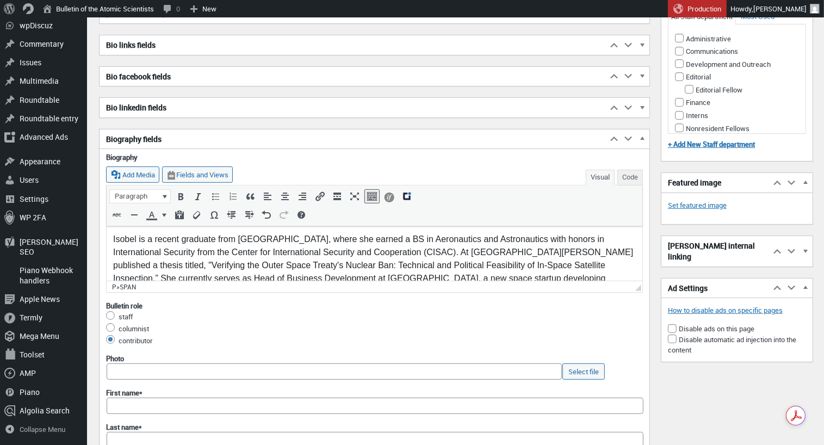
click at [139, 240] on span "Isobel is a recent graduate from Stanford University, where she earned a BS in …" at bounding box center [373, 258] width 520 height 48
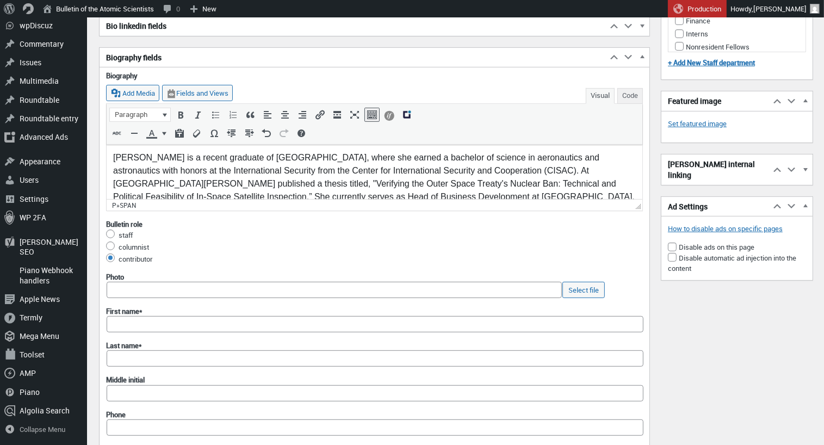
scroll to position [518, 0]
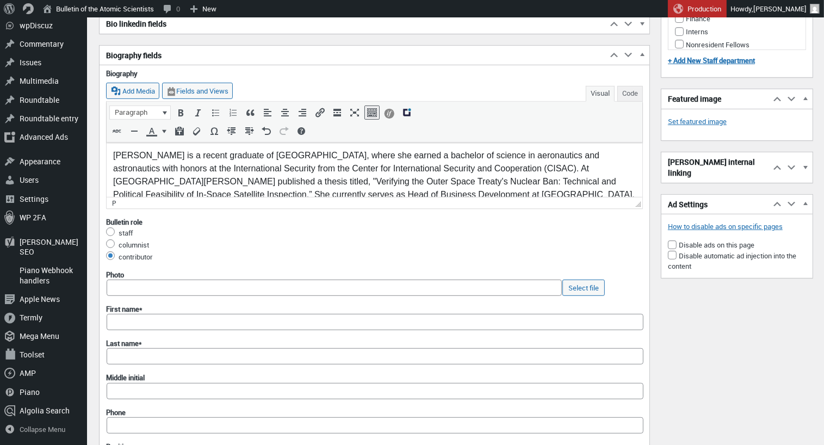
click at [421, 191] on p "Isobel Porteous is a recent graduate of Stanford University, where she earned a…" at bounding box center [374, 180] width 522 height 65
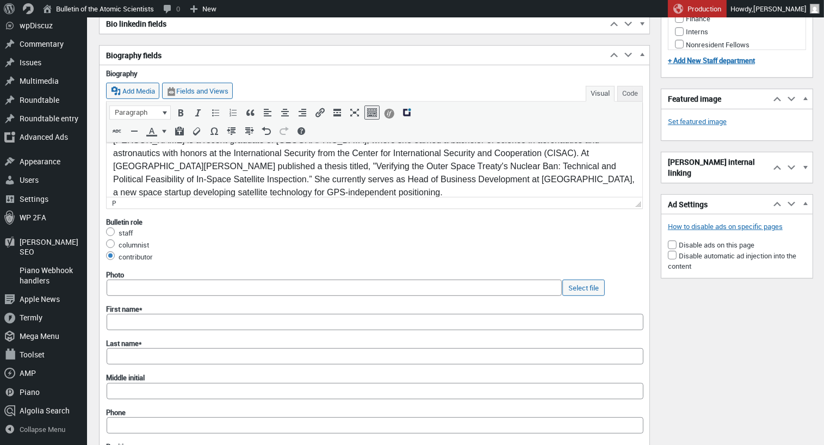
scroll to position [13, 0]
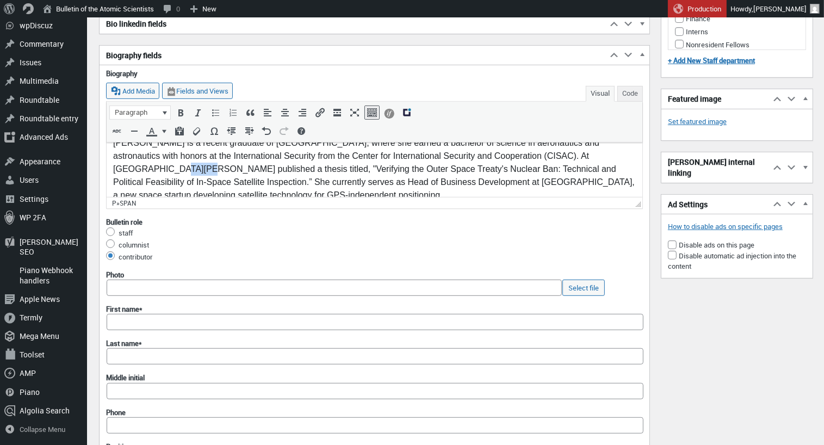
drag, startPoint x: 609, startPoint y: 157, endPoint x: 579, endPoint y: 157, distance: 29.4
click at [579, 157] on p "Isobel Porteous is a recent graduate of Stanford University, where she earned a…" at bounding box center [374, 168] width 522 height 65
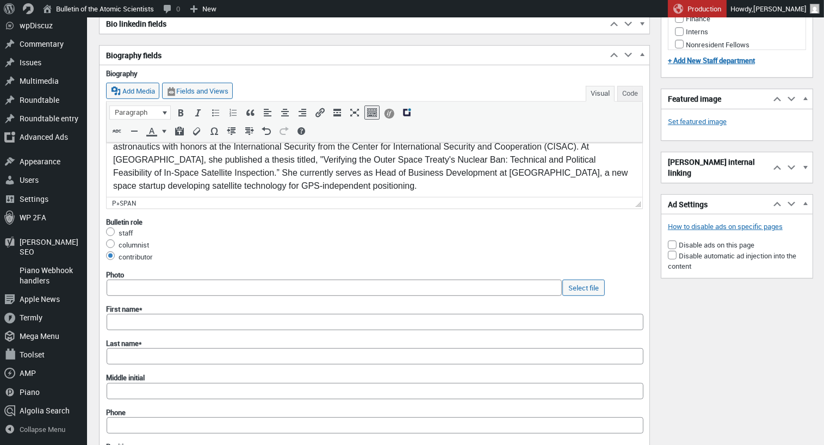
scroll to position [22, 0]
drag, startPoint x: 147, startPoint y: 172, endPoint x: 111, endPoint y: 172, distance: 35.3
click at [111, 172] on html "Isobel Porteous is a recent graduate of Stanford University, where she earned a…" at bounding box center [373, 160] width 535 height 80
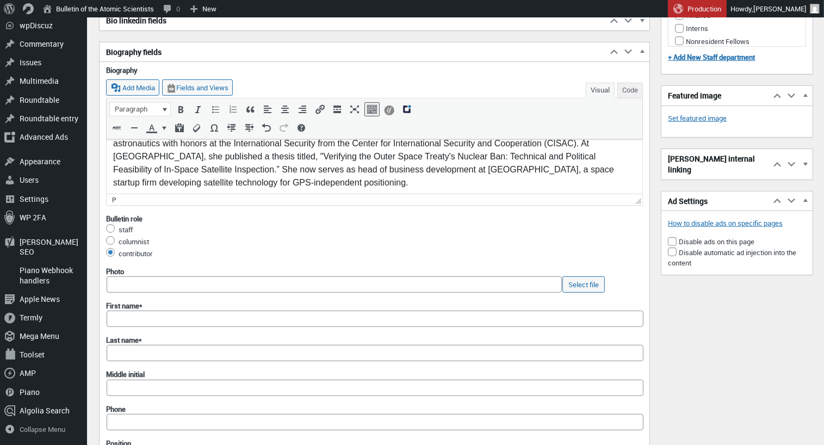
scroll to position [0, 0]
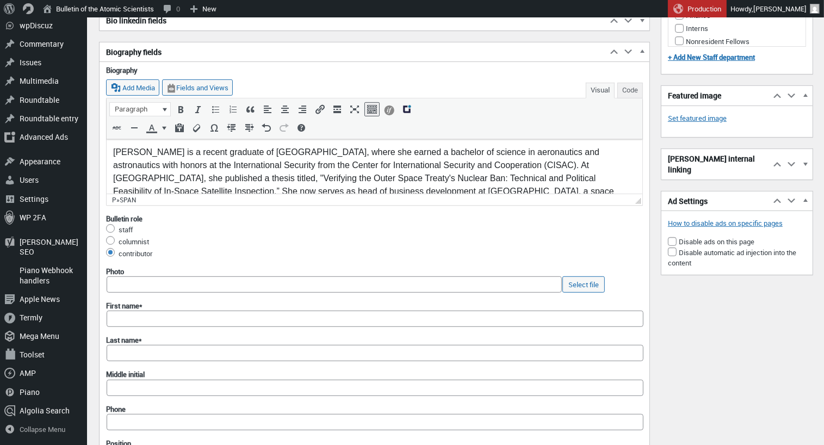
click at [114, 151] on span "Isobel Porteous is a recent graduate of Stanford University, where she earned a…" at bounding box center [356, 171] width 486 height 48
drag, startPoint x: 113, startPoint y: 151, endPoint x: 172, endPoint y: 153, distance: 59.3
click at [172, 153] on span "Isobel Porteous is a recent graduate of Stanford University, where she earned a…" at bounding box center [356, 171] width 486 height 48
copy span "[PERSON_NAME]"
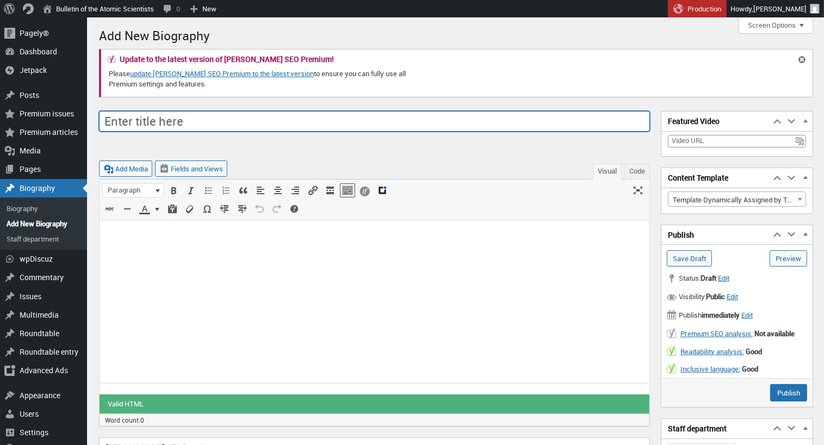
click at [139, 117] on input "Enter title here" at bounding box center [374, 121] width 551 height 21
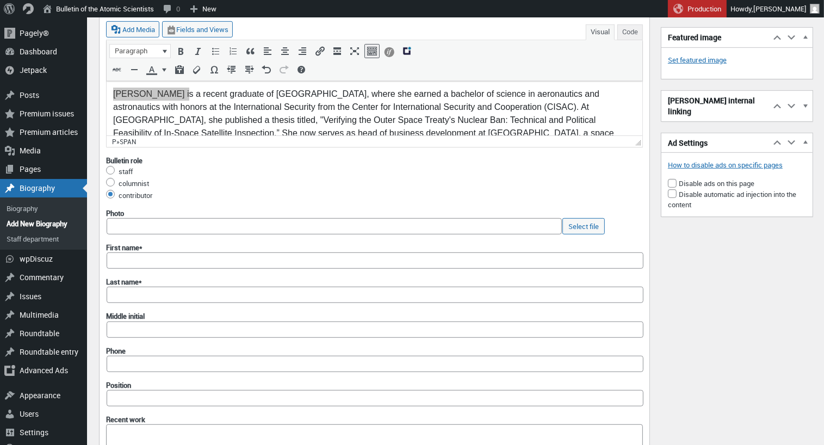
scroll to position [569, 0]
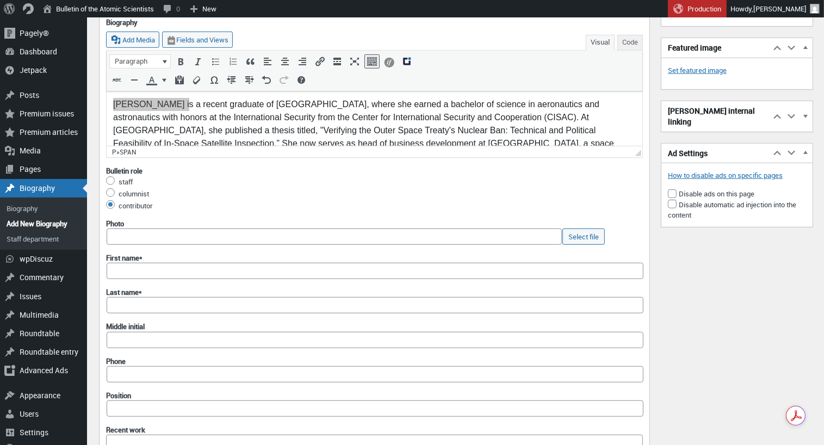
type input "[PERSON_NAME]"
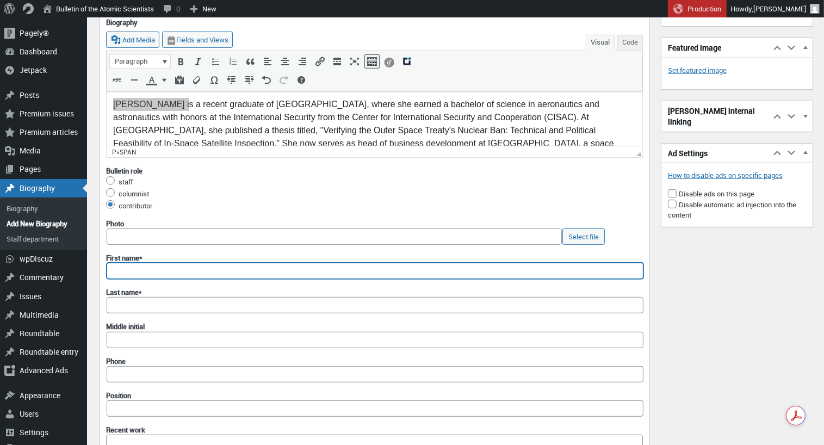
click at [127, 263] on input "First name*" at bounding box center [375, 271] width 537 height 16
paste input "[PERSON_NAME]"
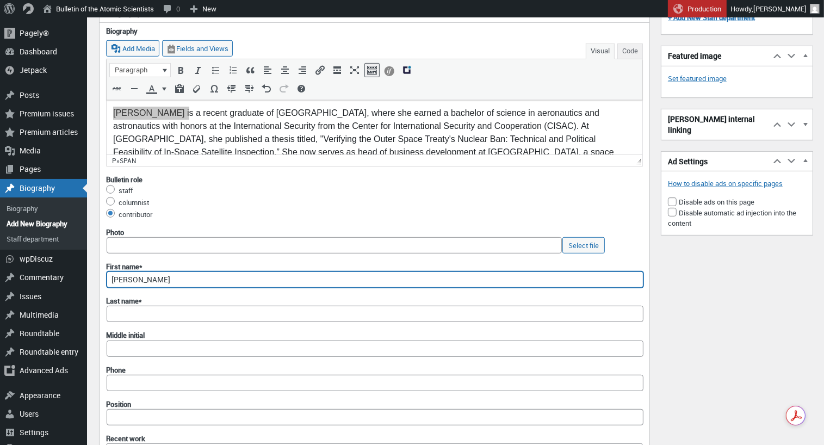
type input "[PERSON_NAME]"
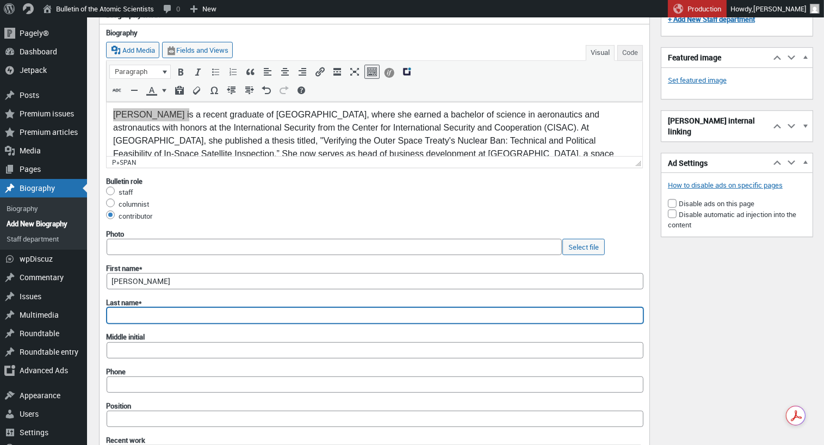
click at [132, 310] on input "Last name*" at bounding box center [375, 315] width 537 height 16
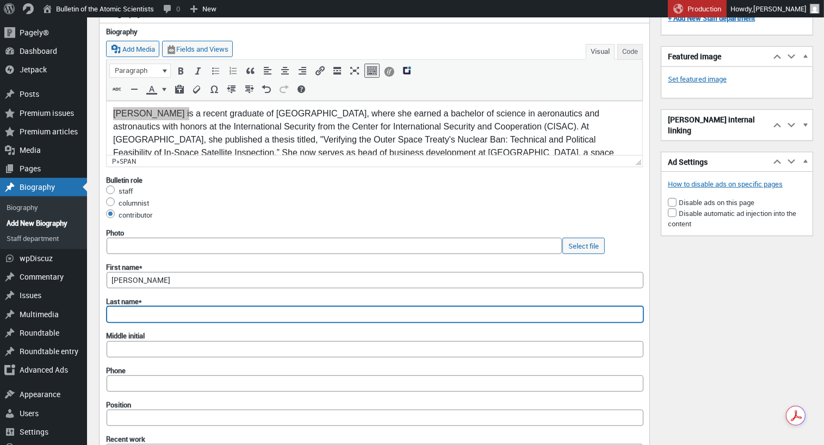
paste input "[PERSON_NAME]"
type input "[PERSON_NAME]"
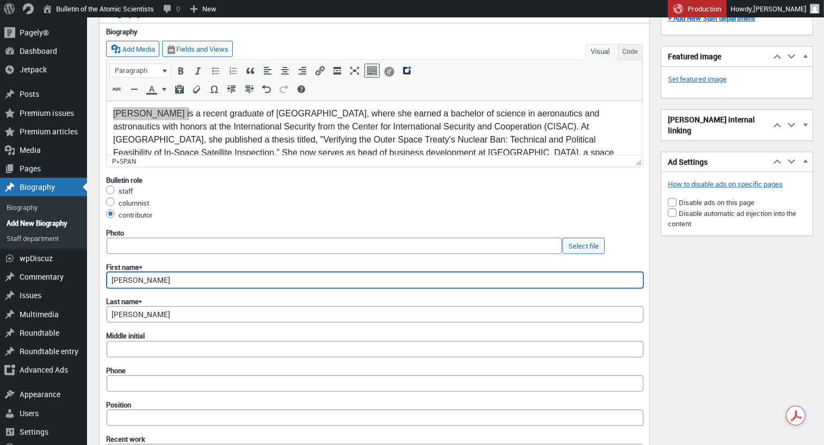
drag, startPoint x: 167, startPoint y: 277, endPoint x: 131, endPoint y: 278, distance: 36.5
click at [132, 278] on input "[PERSON_NAME]" at bounding box center [375, 280] width 537 height 16
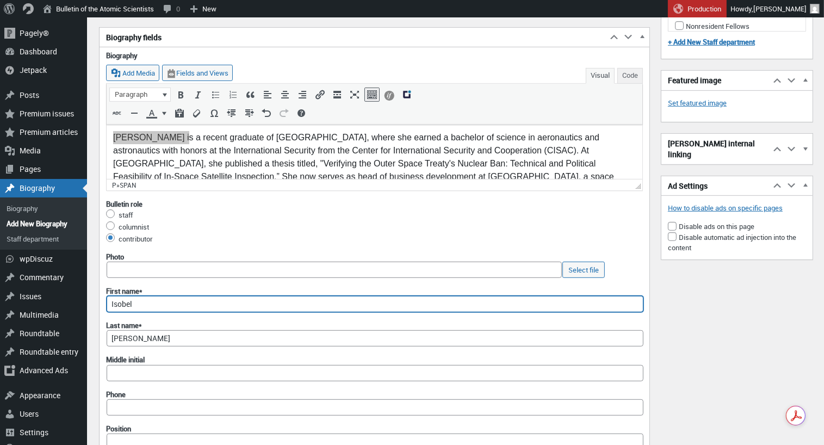
scroll to position [536, 0]
type input "Isobel"
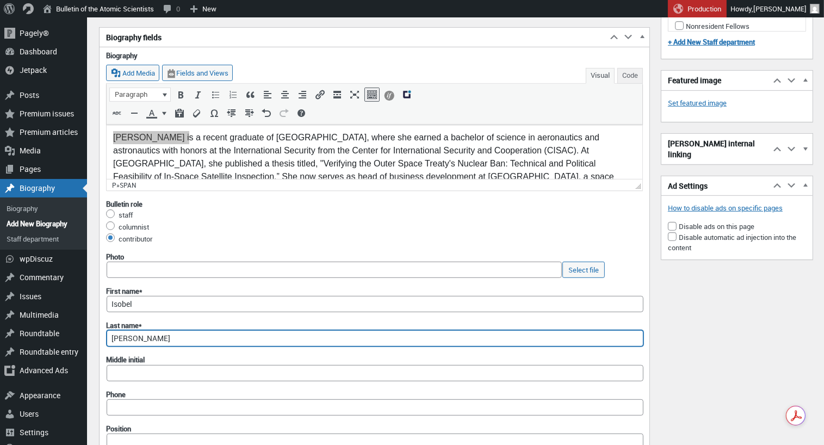
scroll to position [539, 0]
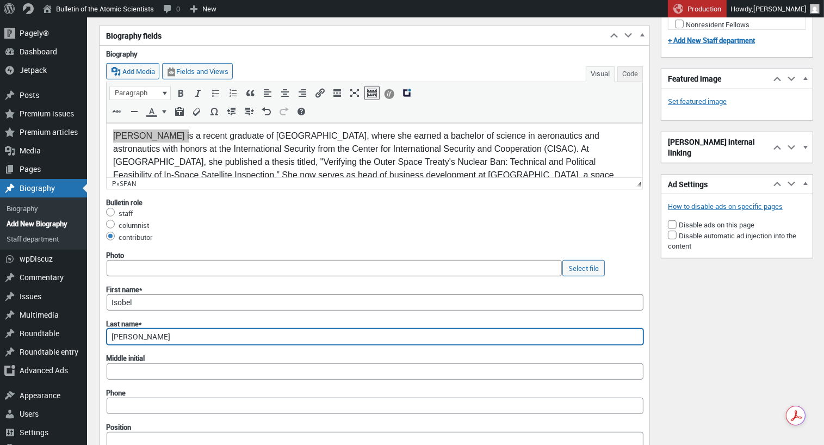
drag, startPoint x: 135, startPoint y: 335, endPoint x: 104, endPoint y: 332, distance: 30.6
click at [104, 332] on div "Biography Add Media Fields and Views Visual Code b i link b-quote del ins img u…" at bounding box center [374, 372] width 550 height 646
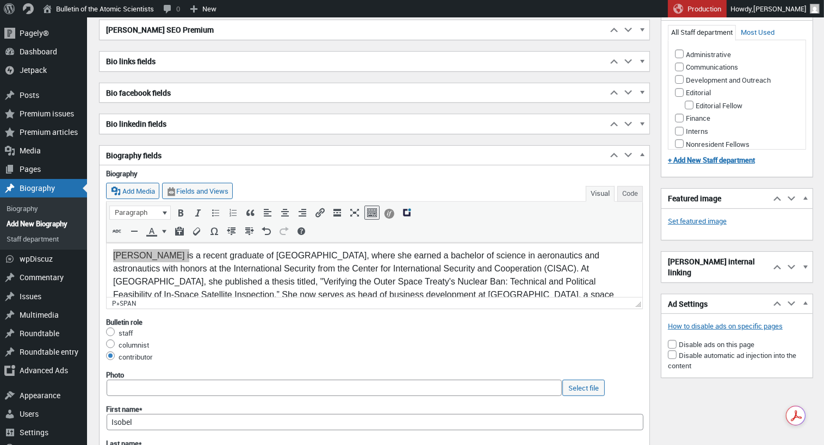
scroll to position [362, 0]
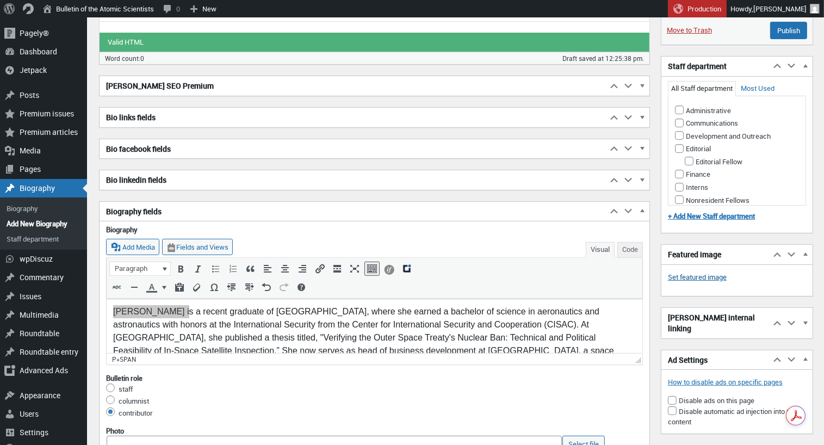
type input "Porteous"
click at [704, 272] on link "Set featured image" at bounding box center [697, 277] width 59 height 11
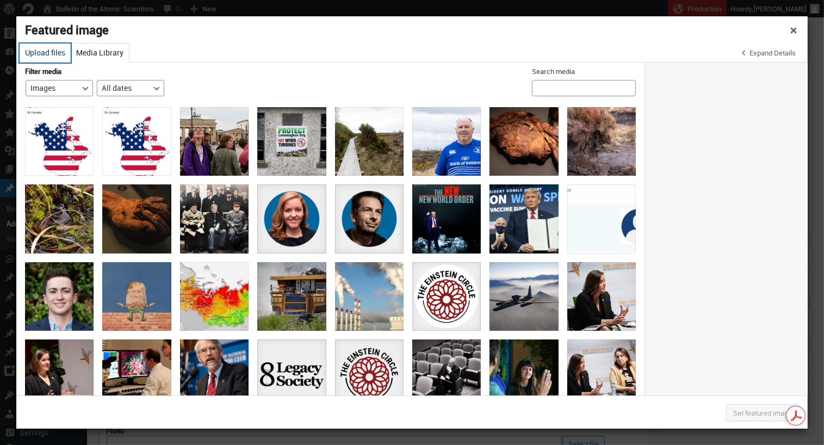
click at [53, 51] on button "Upload files" at bounding box center [45, 52] width 51 height 19
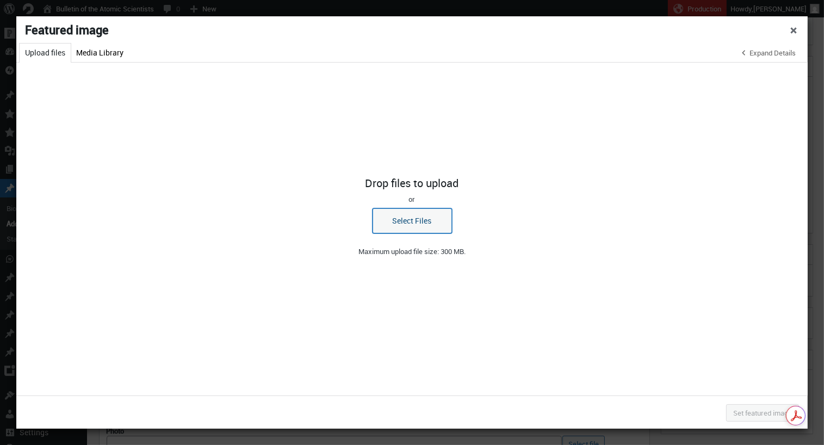
click at [407, 221] on button "Select Files" at bounding box center [411, 220] width 79 height 25
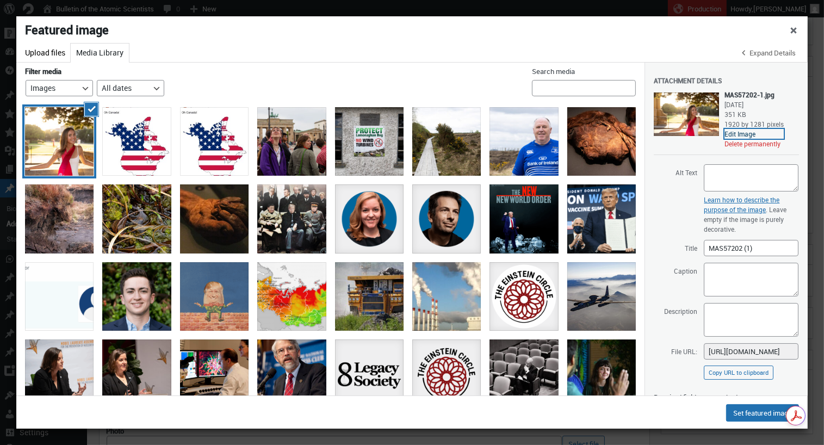
click at [750, 133] on link "Edit Image" at bounding box center [753, 134] width 59 height 10
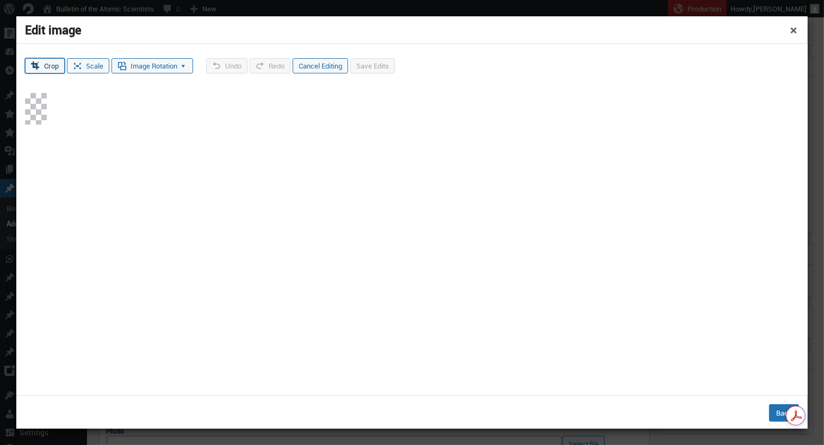
click at [46, 67] on button "Crop" at bounding box center [45, 65] width 40 height 15
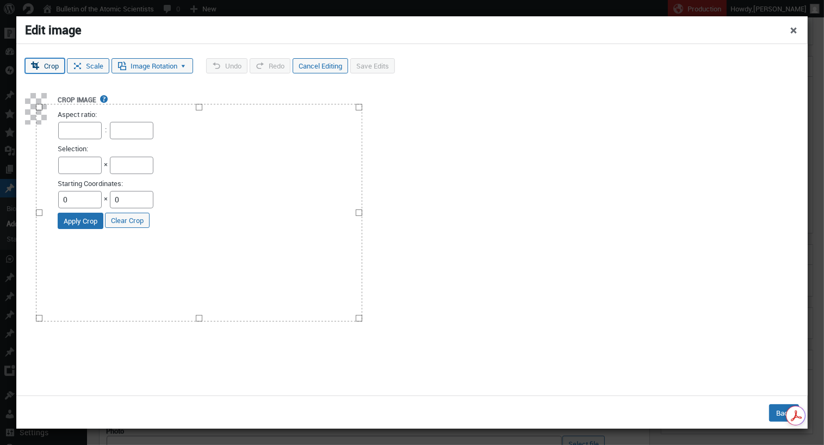
type input "1920"
type input "1280"
drag, startPoint x: 169, startPoint y: 154, endPoint x: 288, endPoint y: 253, distance: 154.8
type input "1898"
type input "1254"
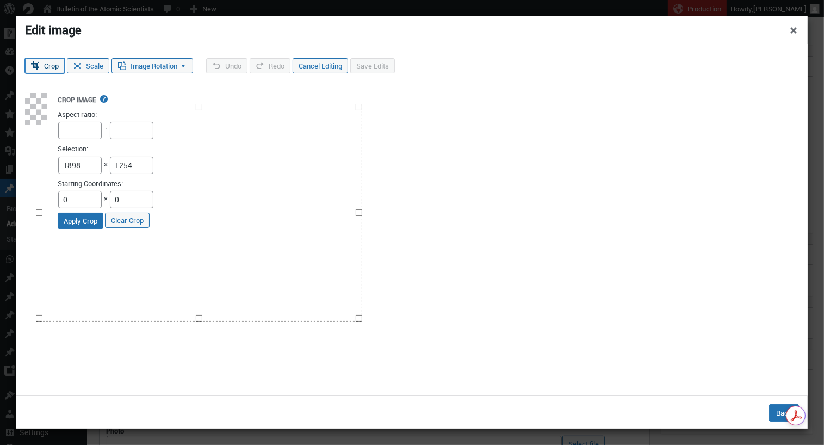
type input "1894"
type input "1250"
type input "1888"
type input "1248"
type input "1862"
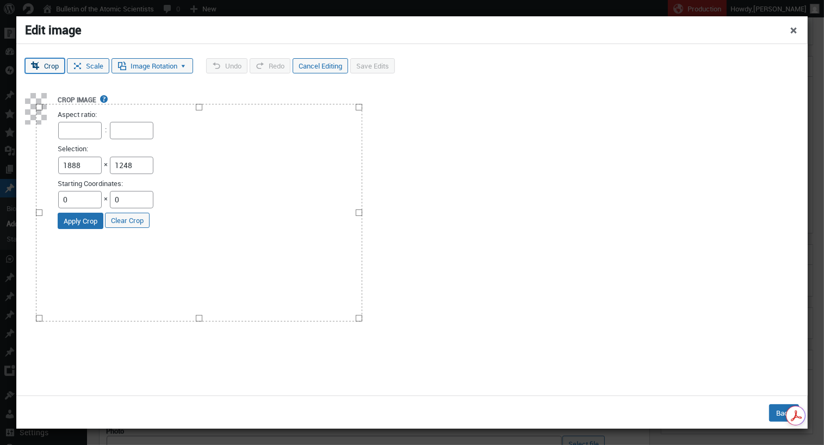
type input "1230"
type input "1846"
type input "1216"
type input "1814"
type input "1194"
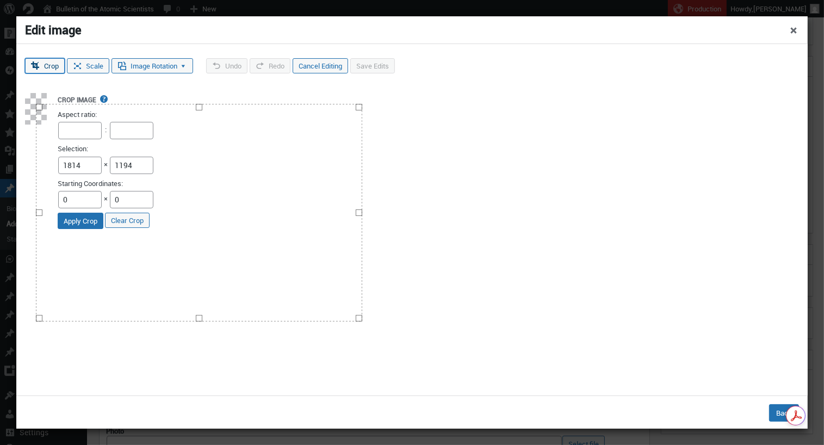
type input "1808"
type input "1187"
type input "1802"
type input "1184"
type input "1798"
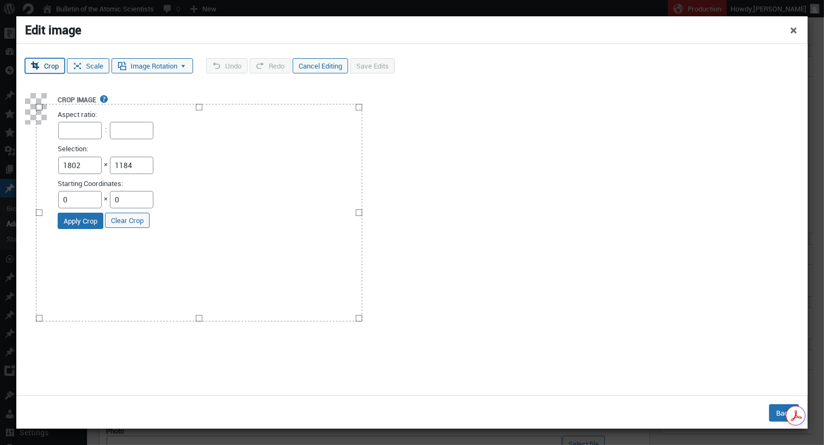
type input "1178"
type input "1795"
type input "1174"
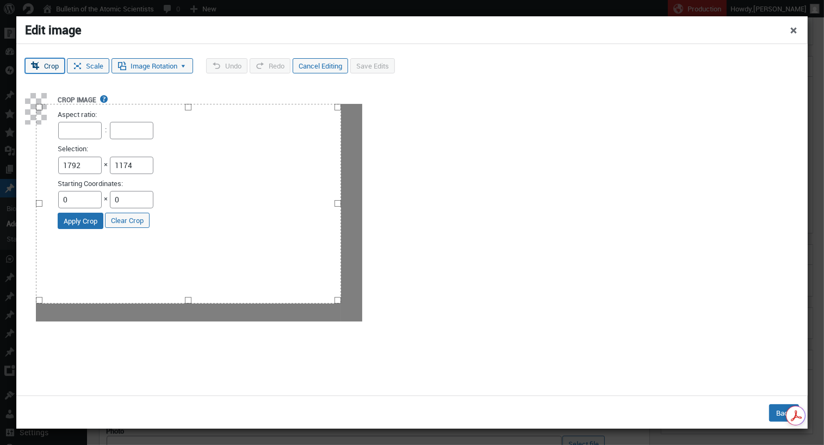
type input "1786"
type input "1170"
type input "1782"
type input "1168"
type input "1780"
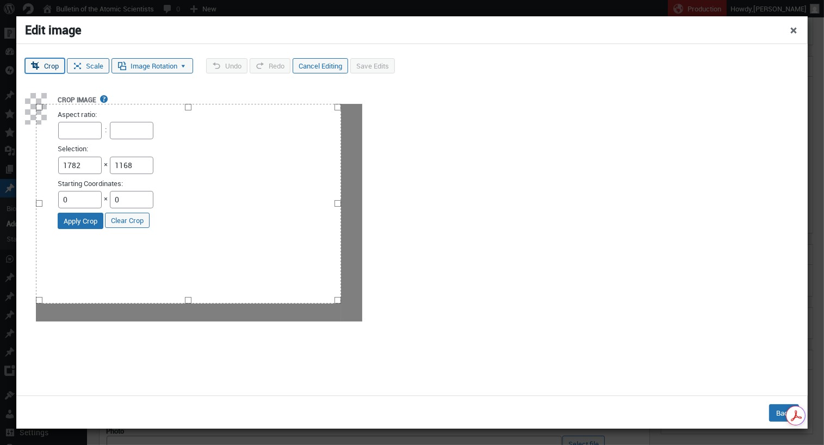
type input "1165"
type input "1773"
type input "1162"
type input "1766"
type input "1158"
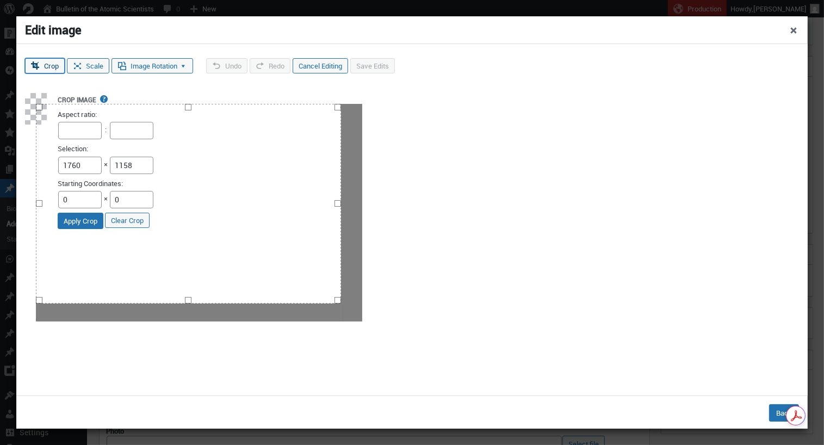
type input "1757"
type input "1155"
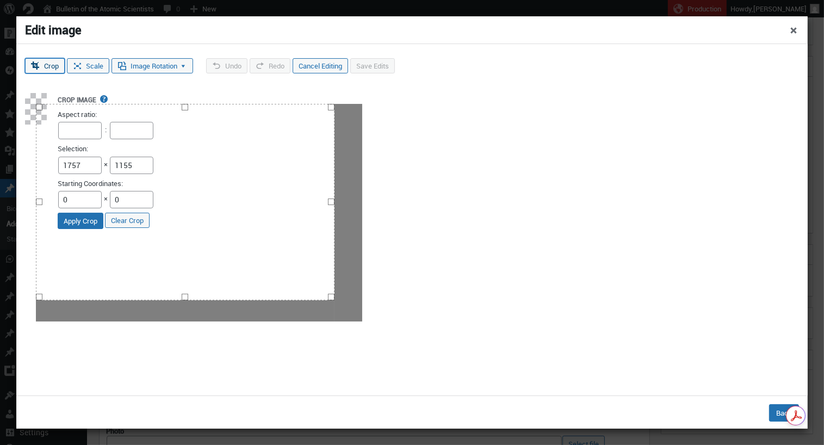
type input "1750"
type input "1152"
type input "1744"
type input "1150"
type input "1740"
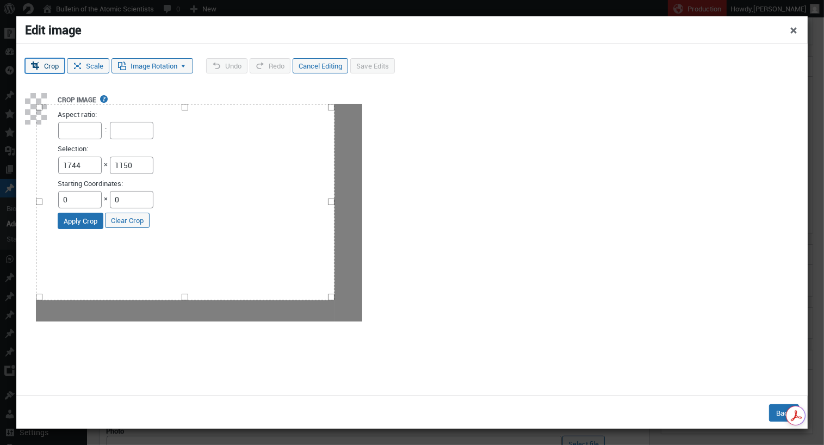
type input "1146"
type input "1734"
type input "1142"
type input "1725"
type input "1140"
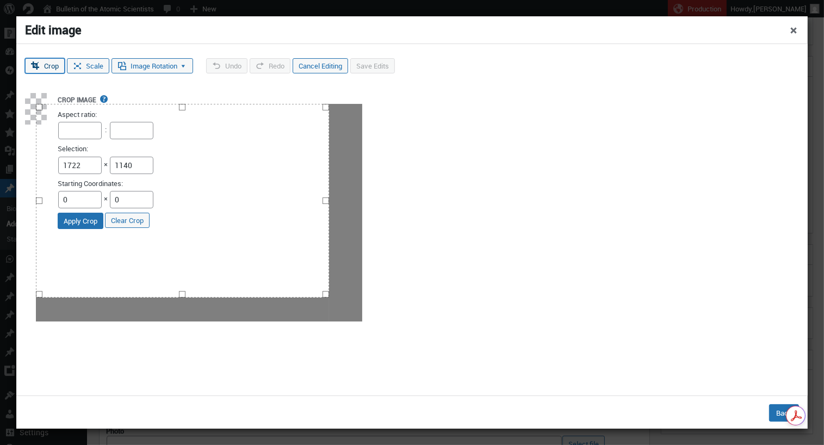
type input "1718"
type input "1136"
type input "1712"
type input "1133"
type input "1706"
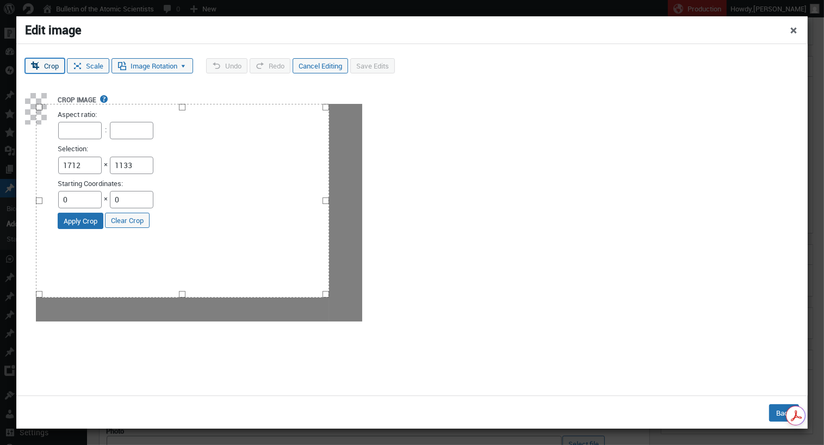
type input "1130"
type input "1700"
type input "1126"
type input "1696"
type input "1123"
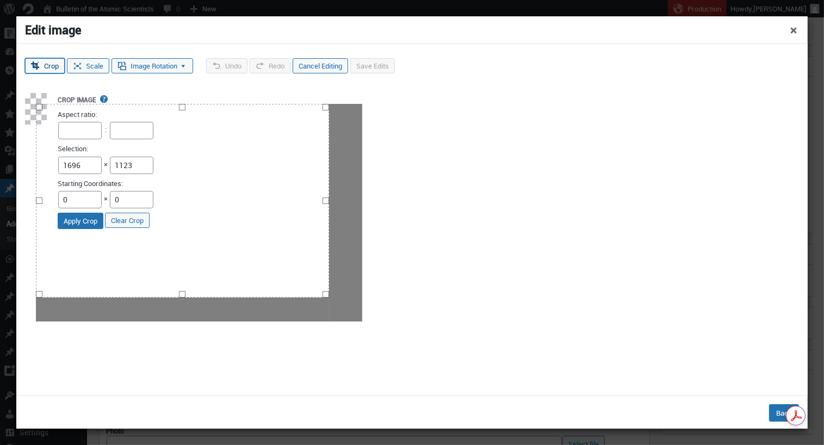
type input "1686"
type input "1120"
type input "1683"
type input "1117"
type input "1680"
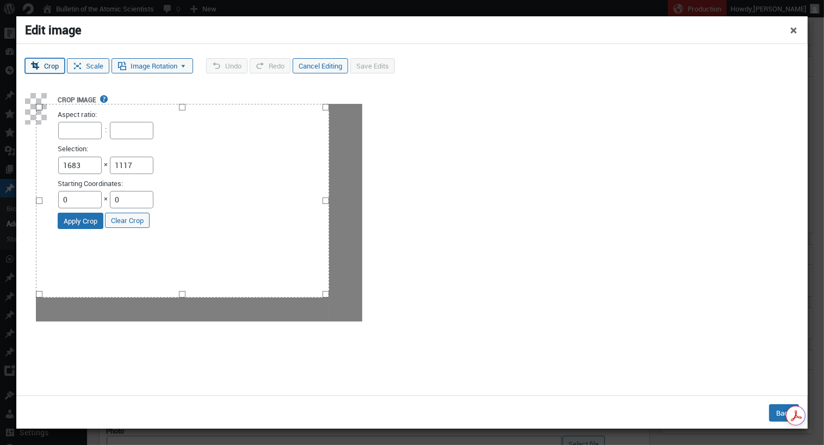
type input "1114"
type input "1670"
type input "1110"
type input "1664"
type input "1107"
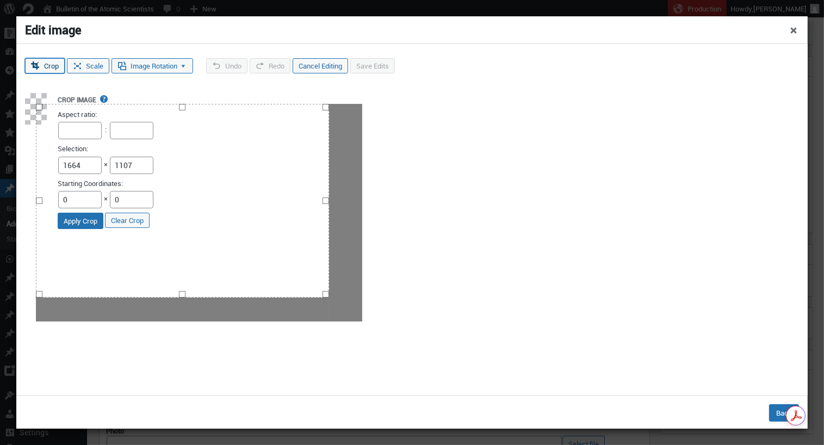
type input "1650"
type input "1100"
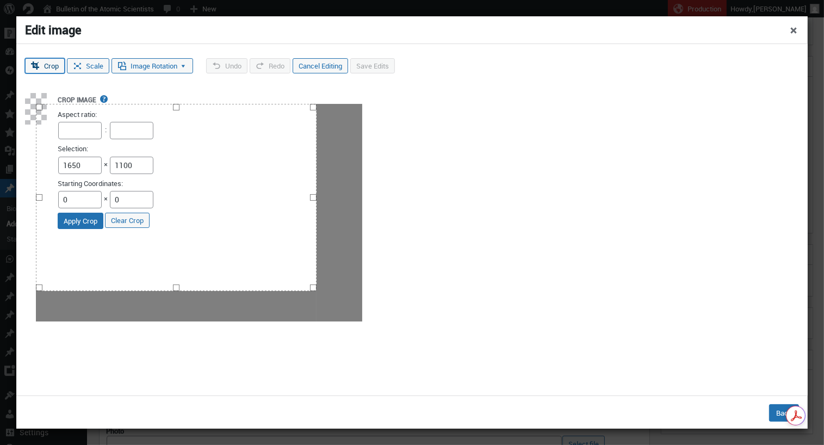
type input "1645"
type input "1098"
type input "1642"
type input "1094"
drag, startPoint x: 358, startPoint y: 317, endPoint x: 315, endPoint y: 290, distance: 51.3
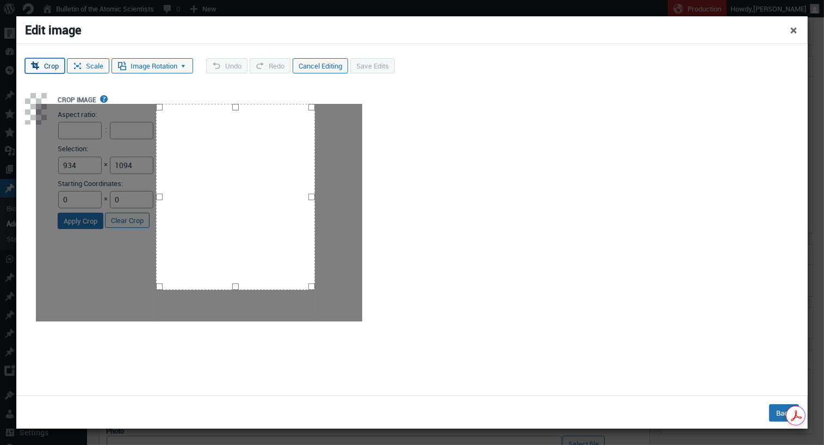
drag, startPoint x: 38, startPoint y: 198, endPoint x: 156, endPoint y: 208, distance: 118.9
type input "900"
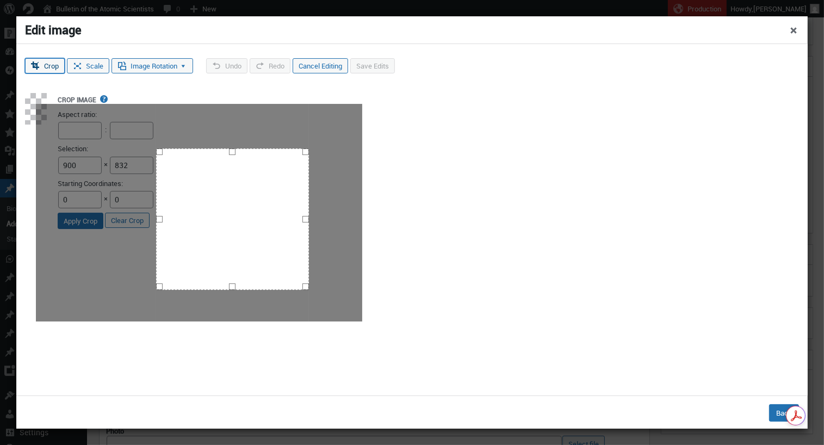
drag, startPoint x: 232, startPoint y: 107, endPoint x: 233, endPoint y: 148, distance: 41.9
type input "800"
click at [103, 217] on button "Apply Crop" at bounding box center [81, 221] width 46 height 16
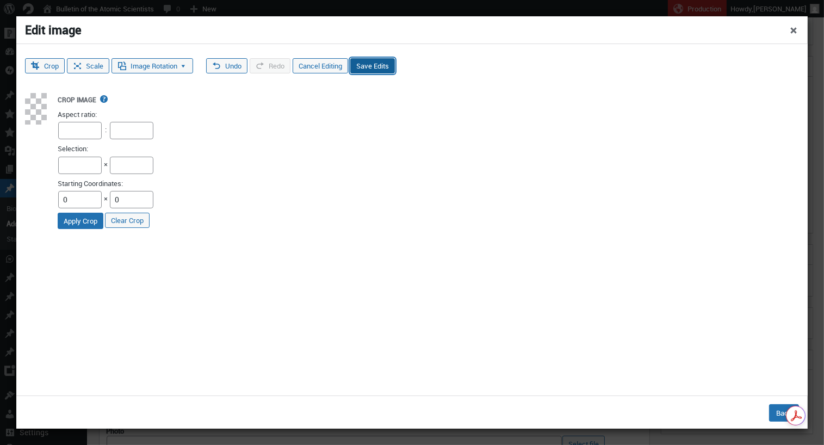
click at [382, 67] on button "Save Edits" at bounding box center [372, 65] width 45 height 15
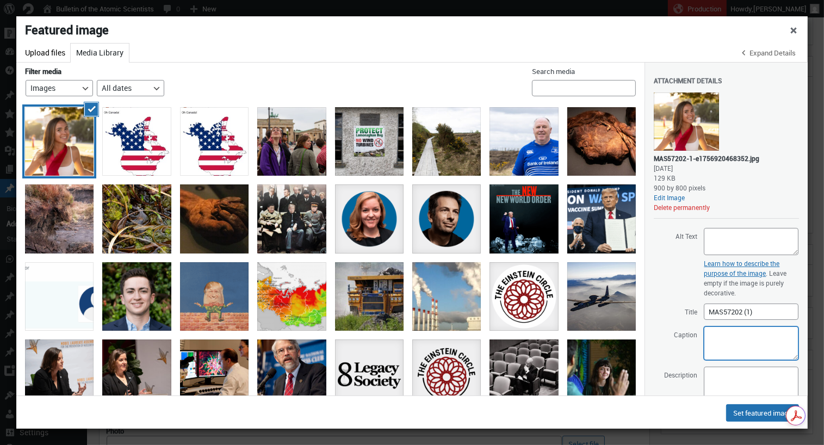
click at [728, 335] on textarea "Caption" at bounding box center [750, 343] width 95 height 34
type textarea "[PERSON_NAME]"
click at [747, 414] on button "Set featured image" at bounding box center [762, 412] width 73 height 17
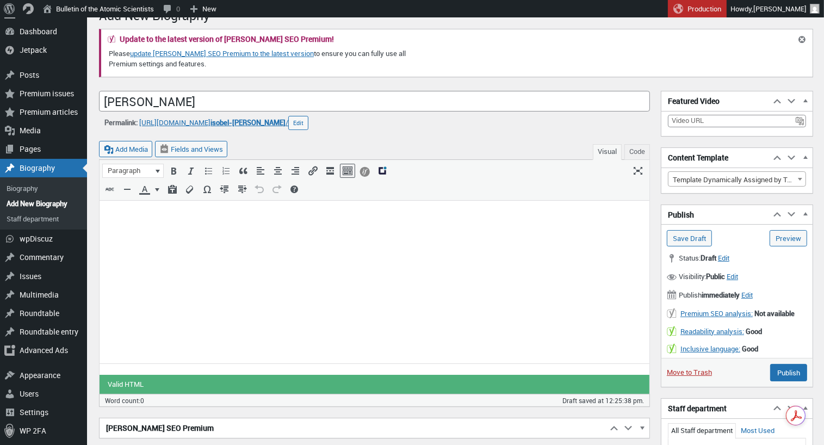
scroll to position [23, 0]
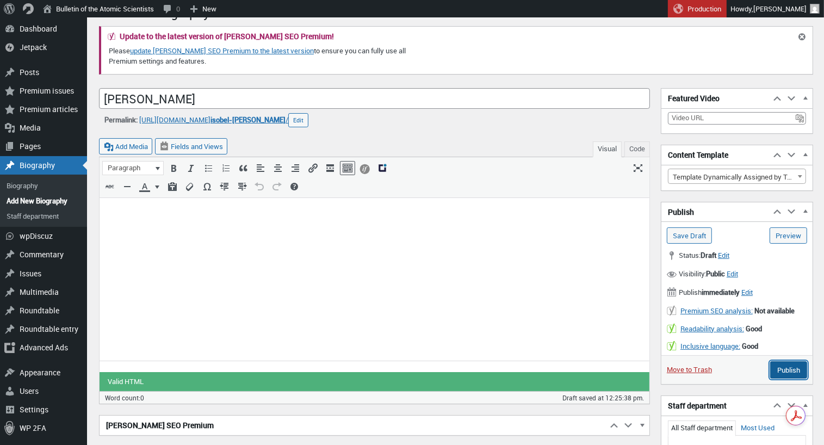
click at [798, 365] on input "Publish" at bounding box center [788, 369] width 37 height 17
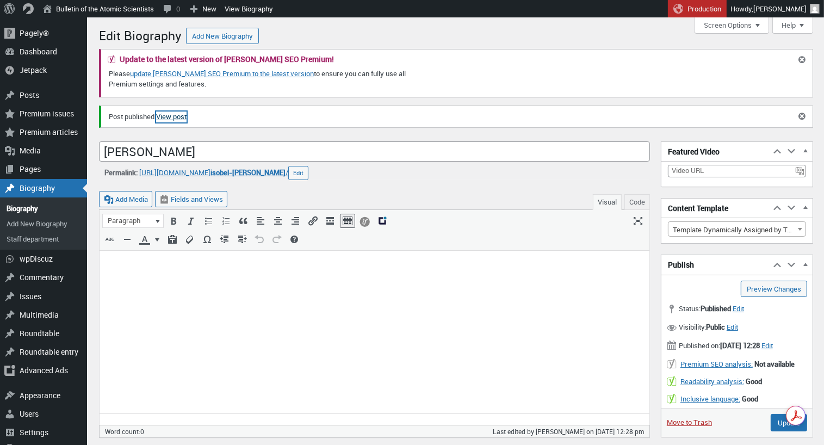
click at [186, 115] on link "View post" at bounding box center [171, 116] width 30 height 11
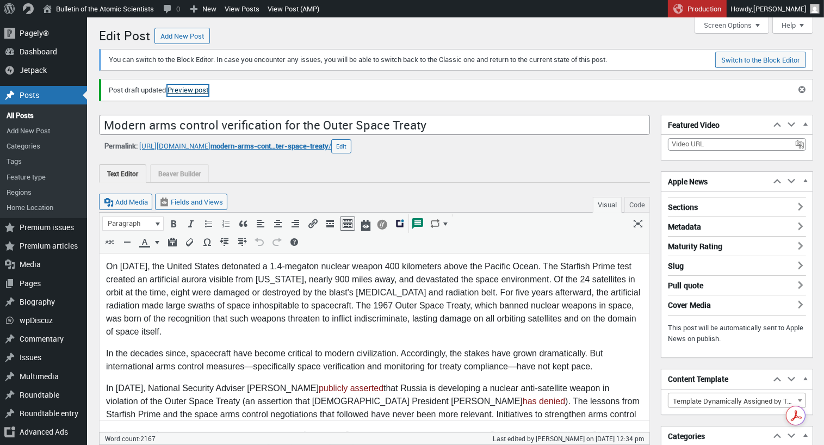
click at [198, 90] on link "Preview post" at bounding box center [187, 90] width 41 height 11
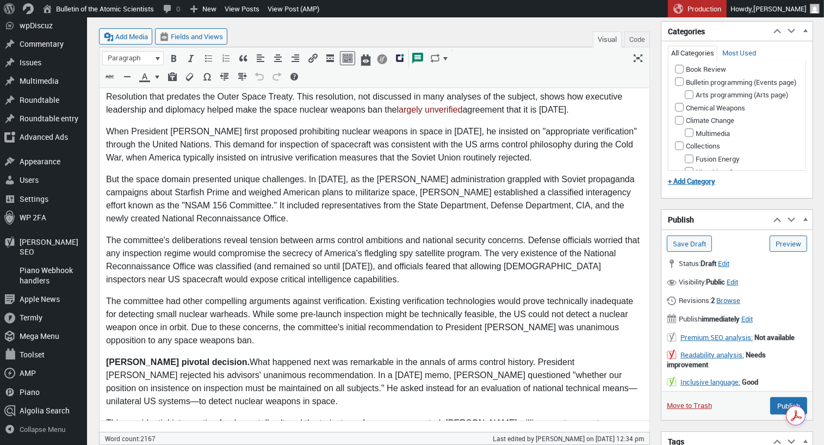
scroll to position [404, 0]
click at [752, 316] on span "Edit" at bounding box center [746, 319] width 11 height 10
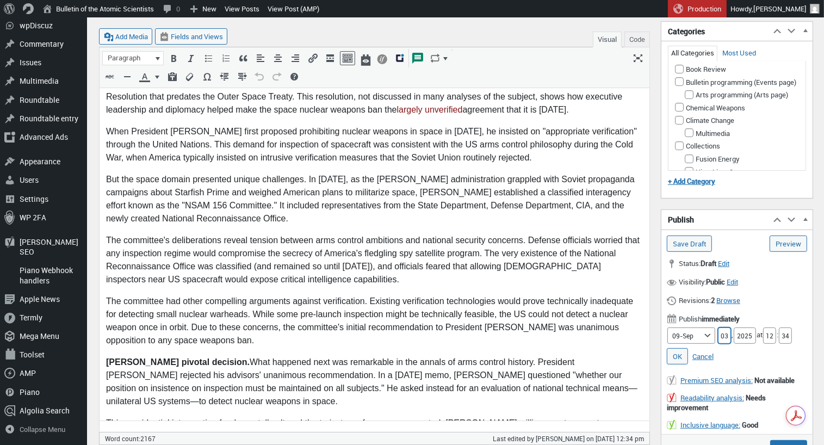
click at [719, 331] on input "03" at bounding box center [724, 335] width 13 height 16
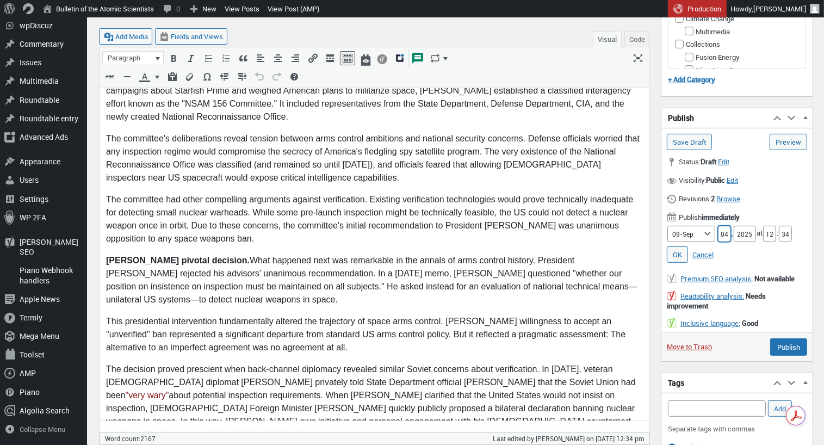
scroll to position [507, 0]
type input "04"
drag, startPoint x: 775, startPoint y: 230, endPoint x: 763, endPoint y: 231, distance: 12.0
click at [763, 231] on div "Month 01-Jan 02-Feb 03-Mar 04-Apr 05-May 06-Jun 07-Jul 08-Aug 09-Sep 10-Oct 11-…" at bounding box center [736, 233] width 140 height 16
type input "05"
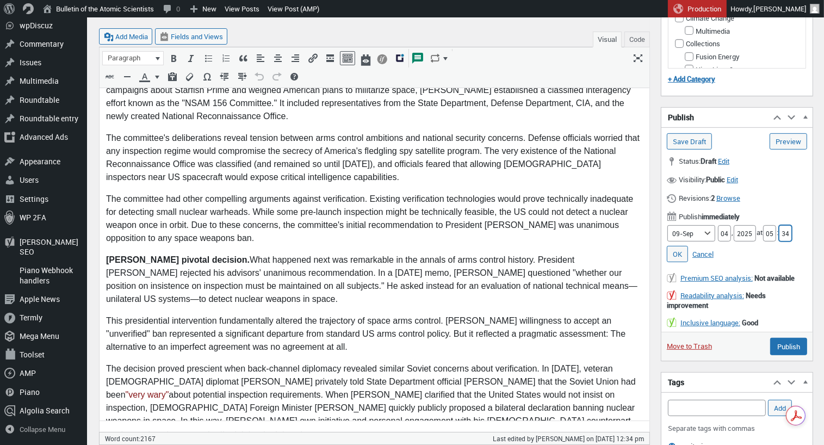
drag, startPoint x: 791, startPoint y: 230, endPoint x: 784, endPoint y: 231, distance: 7.1
click at [784, 231] on input "34" at bounding box center [784, 233] width 13 height 16
type input "00"
click at [791, 345] on input "Publish" at bounding box center [788, 346] width 37 height 17
type input "Schedule"
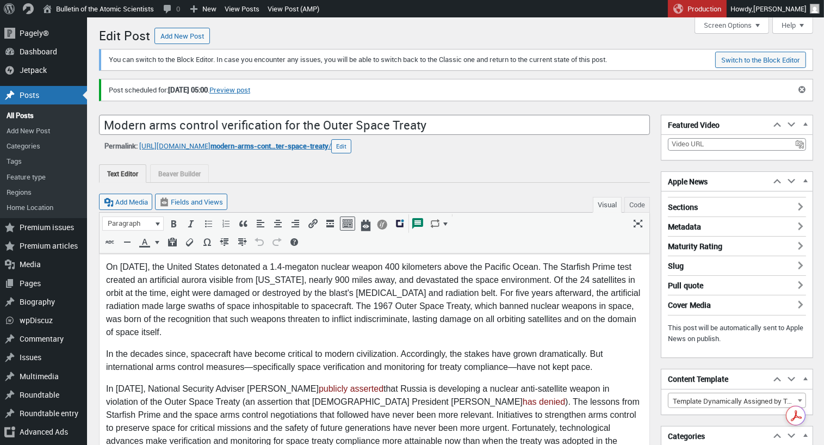
scroll to position [8, 0]
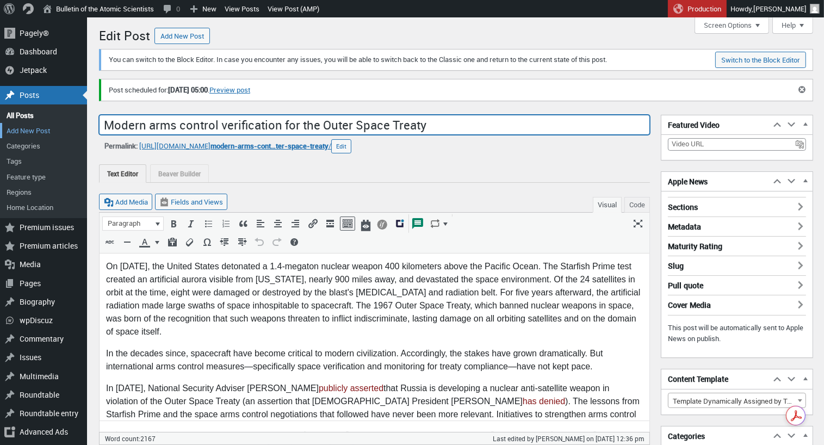
drag, startPoint x: 391, startPoint y: 126, endPoint x: 10, endPoint y: 132, distance: 381.1
click at [0, 120] on html "Skip to main content Skip to toolbar Pagely® Pagely® App Dashboard App Stats Pr…" at bounding box center [412, 222] width 824 height 445
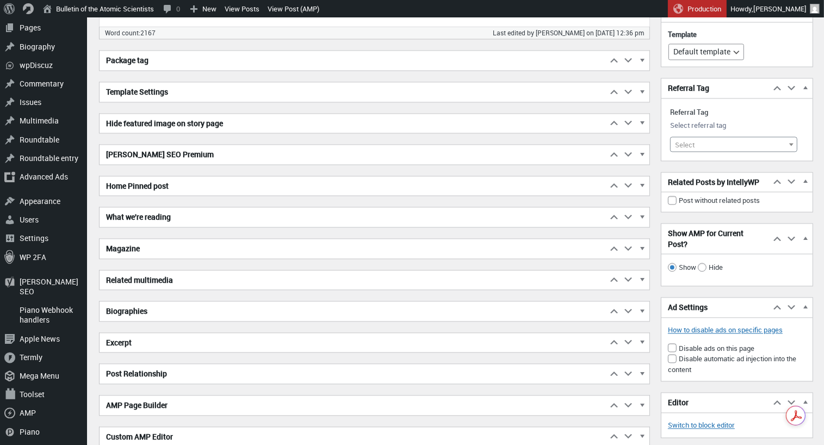
scroll to position [2263, 0]
click at [645, 339] on span "button" at bounding box center [642, 344] width 11 height 10
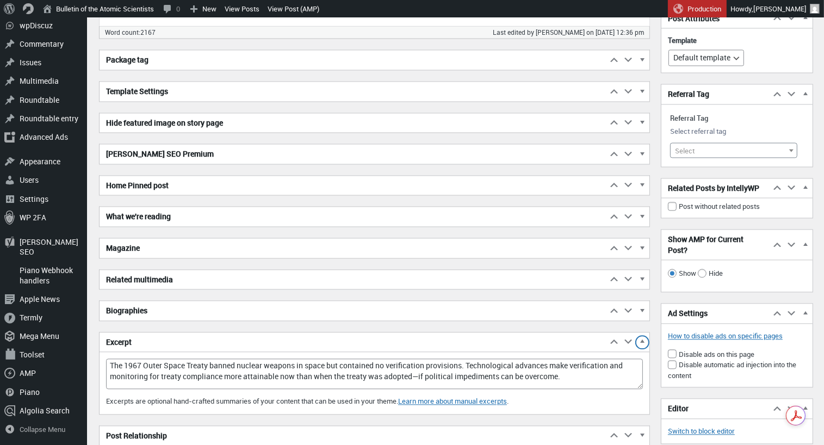
scroll to position [2264, 0]
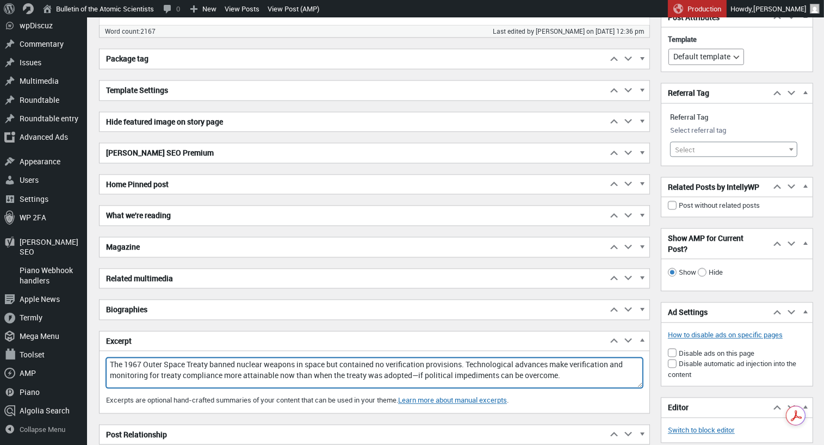
drag, startPoint x: 109, startPoint y: 359, endPoint x: 589, endPoint y: 372, distance: 479.6
click at [589, 372] on textarea "The 1967 Outer Space Treaty banned nuclear weapons in space but contained no ve…" at bounding box center [374, 372] width 537 height 30
